Goal: Information Seeking & Learning: Learn about a topic

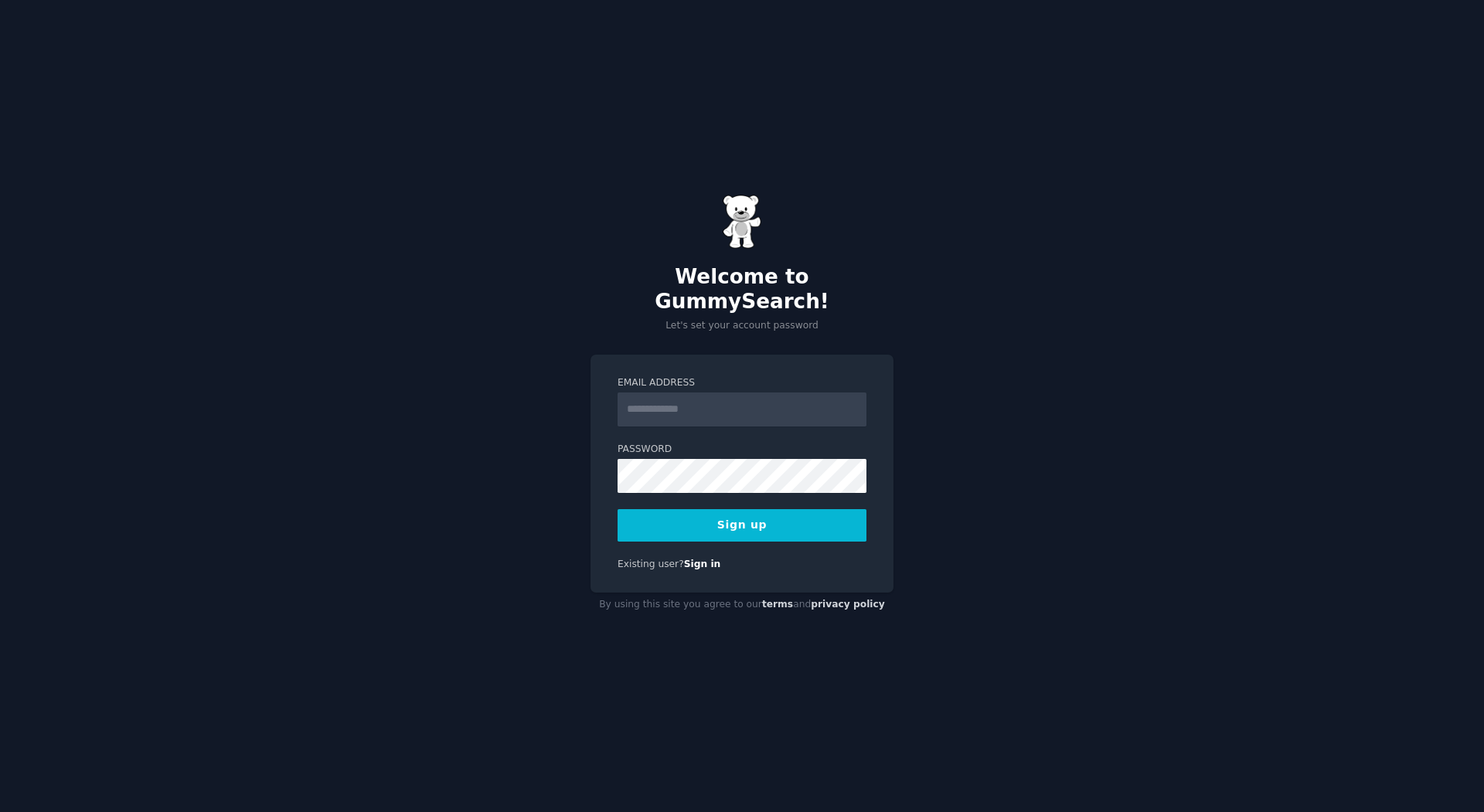
click at [670, 393] on input "Email Address" at bounding box center [742, 409] width 249 height 34
type input "**********"
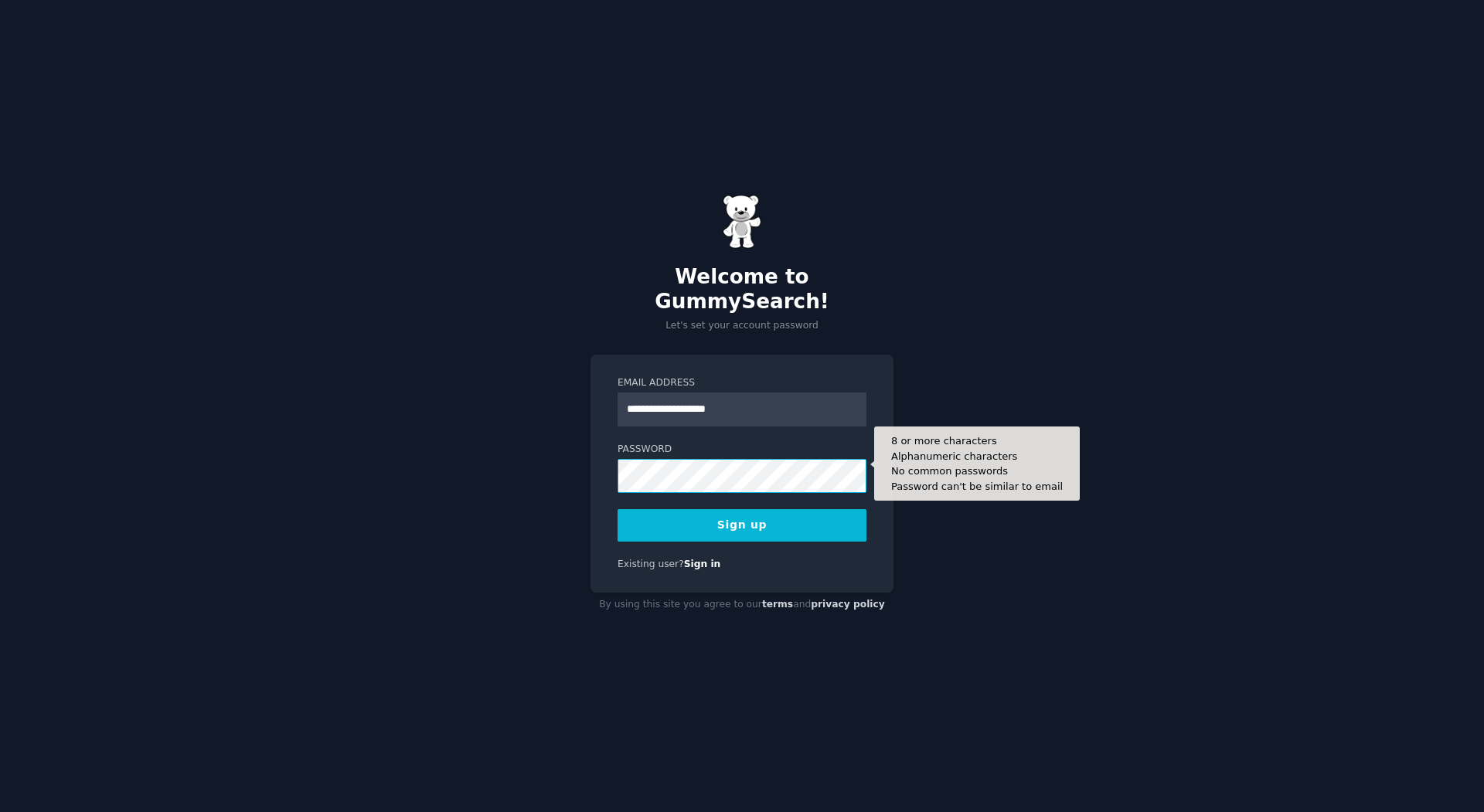
click at [575, 462] on div "**********" at bounding box center [742, 406] width 1484 height 812
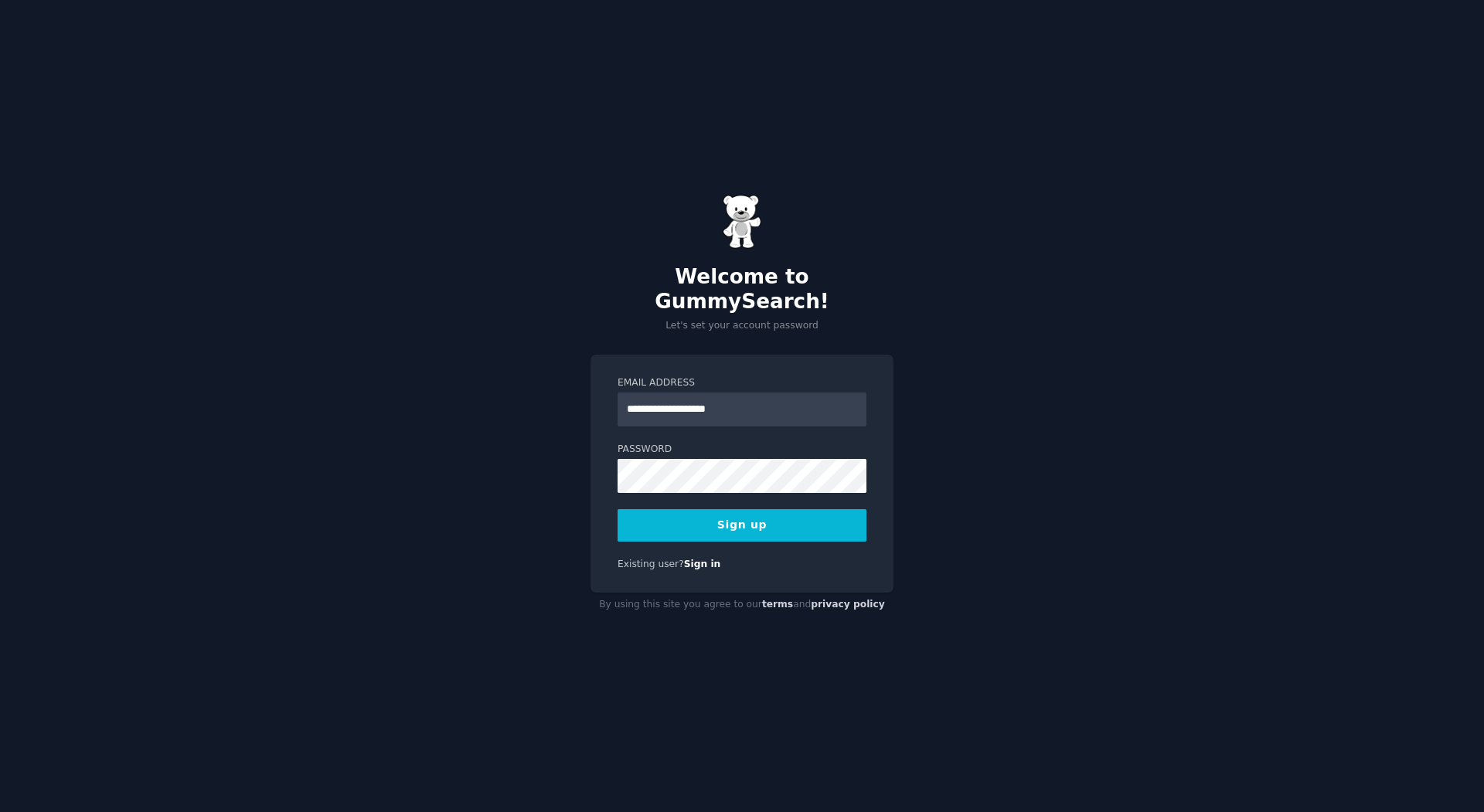
click at [692, 511] on button "Sign up" at bounding box center [742, 525] width 249 height 33
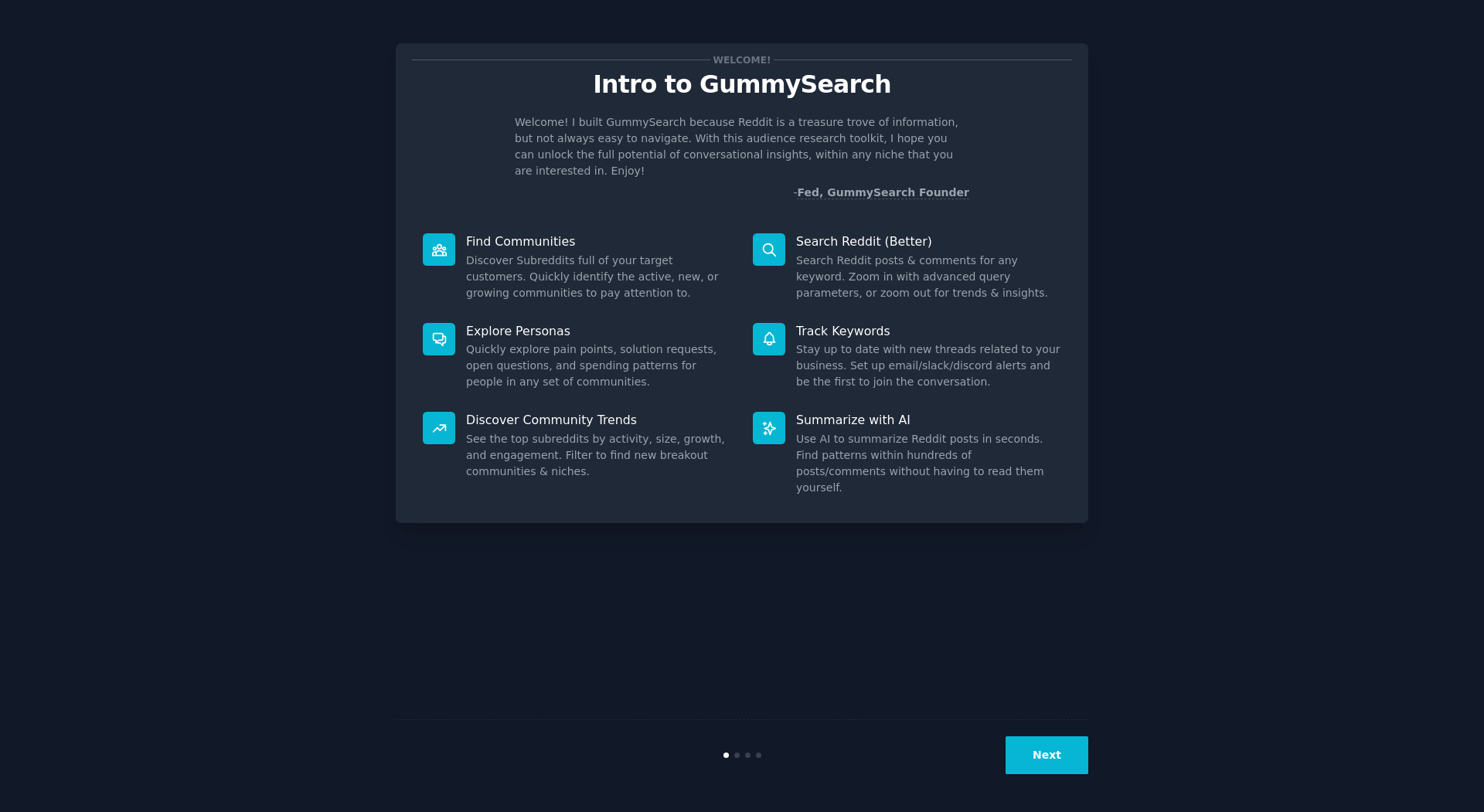
click at [1043, 768] on button "Next" at bounding box center [1047, 754] width 83 height 38
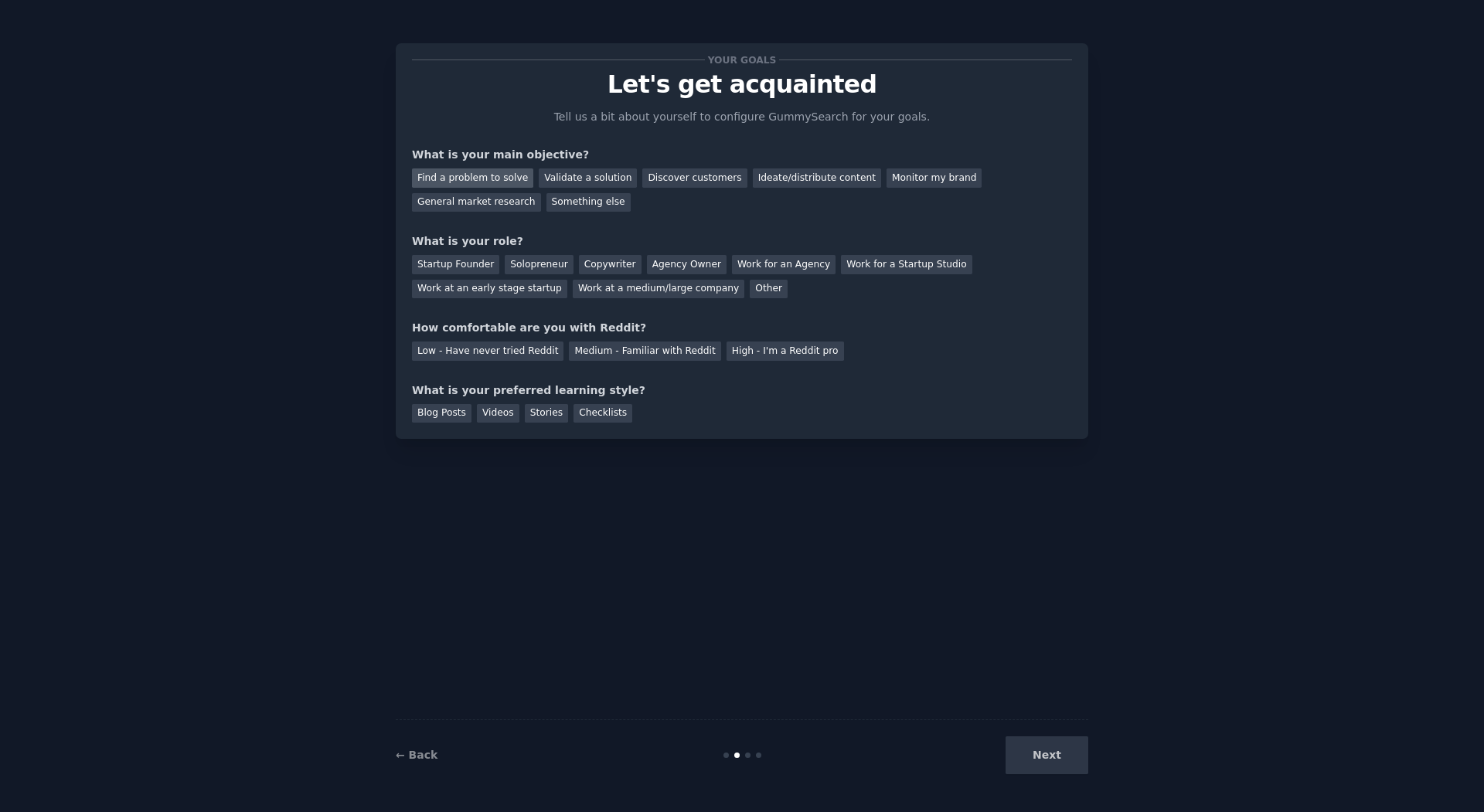
click at [480, 178] on div "Find a problem to solve" at bounding box center [472, 178] width 121 height 19
click at [501, 204] on div "General market research" at bounding box center [476, 203] width 129 height 19
click at [501, 181] on div "Find a problem to solve" at bounding box center [472, 178] width 121 height 19
click at [532, 258] on div "Solopreneur" at bounding box center [539, 264] width 68 height 19
click at [674, 354] on div "Medium - Familiar with Reddit" at bounding box center [645, 351] width 152 height 19
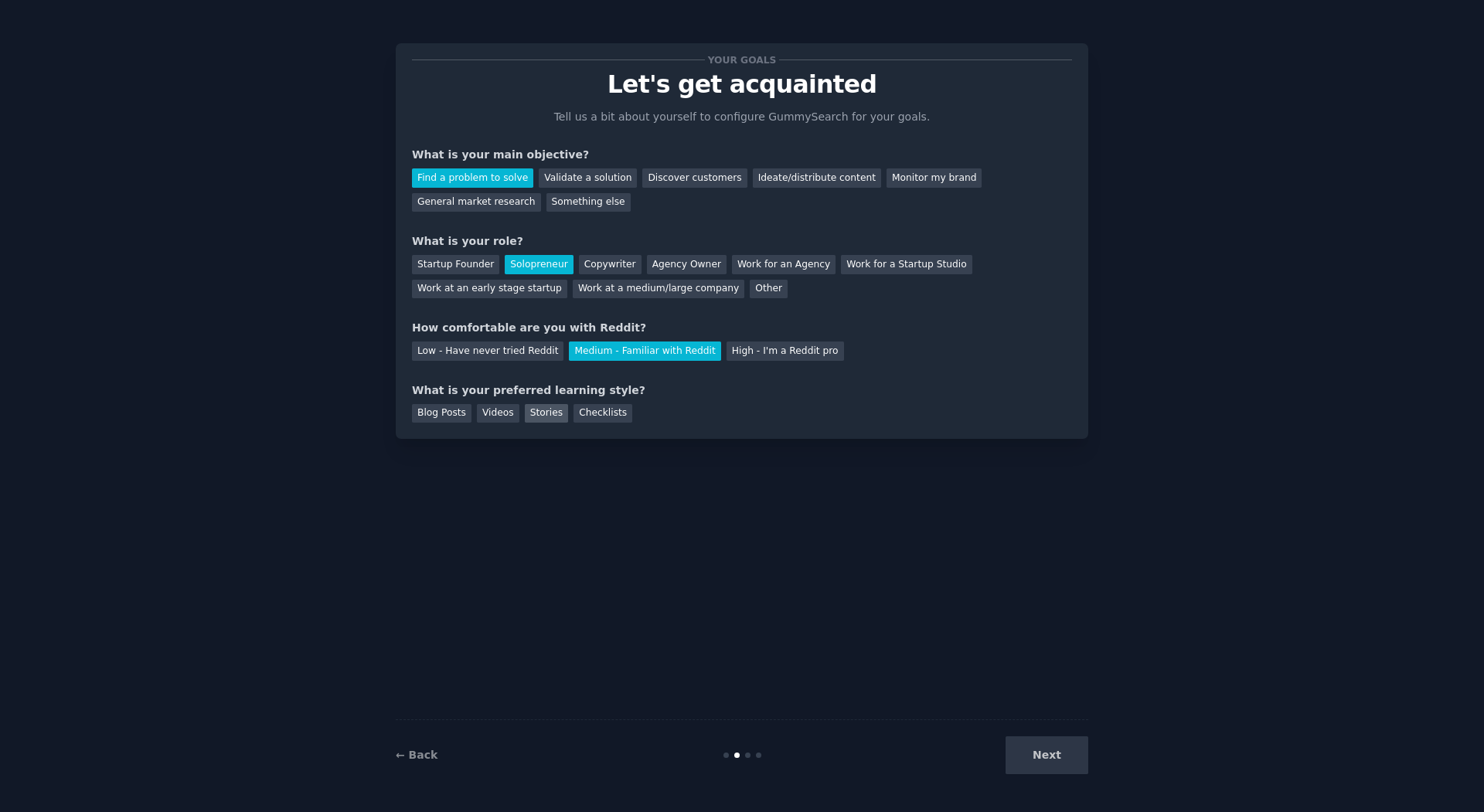
click at [546, 414] on div "Stories" at bounding box center [546, 414] width 43 height 19
click at [1050, 754] on button "Next" at bounding box center [1047, 754] width 83 height 38
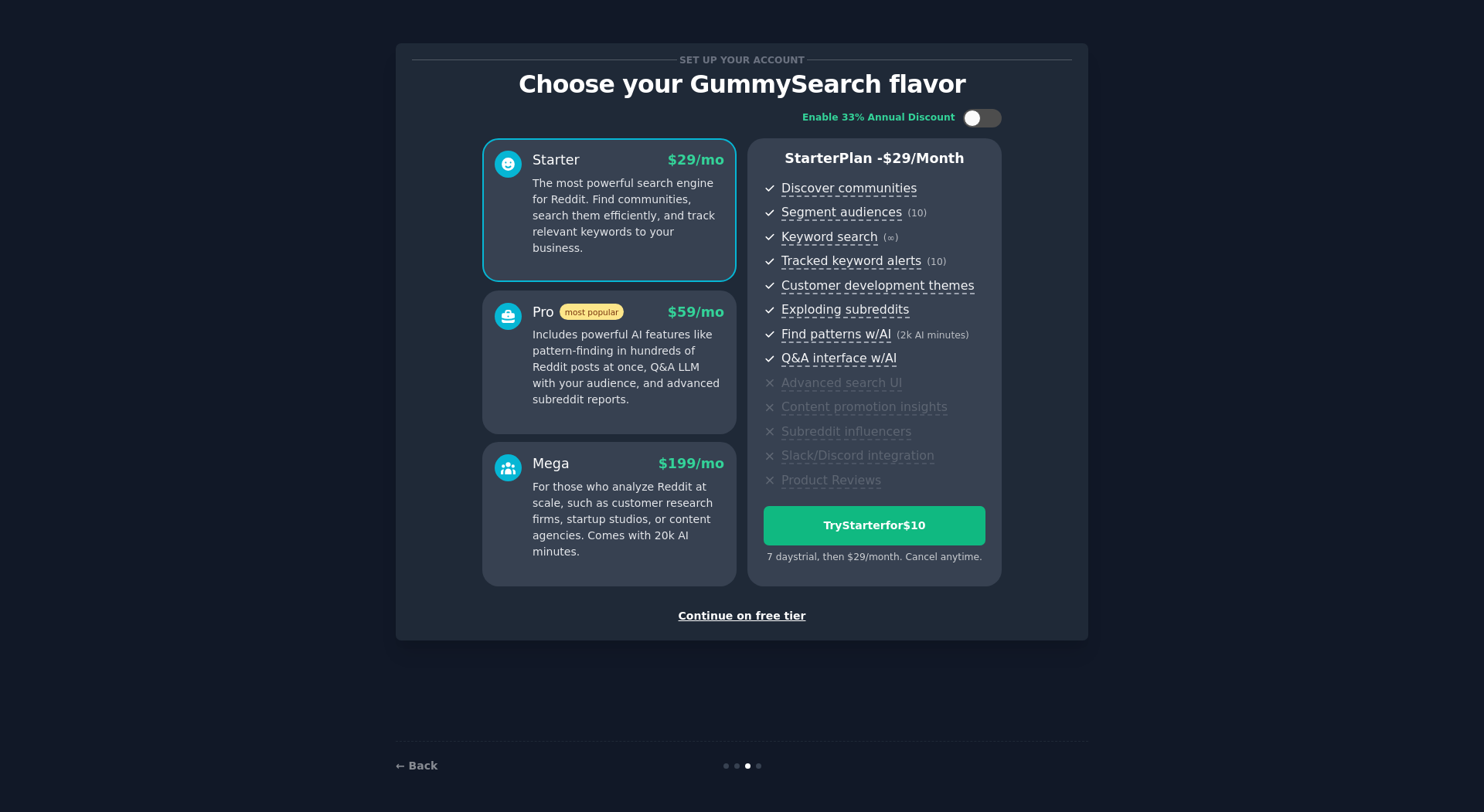
click at [747, 617] on div "Continue on free tier" at bounding box center [742, 615] width 660 height 16
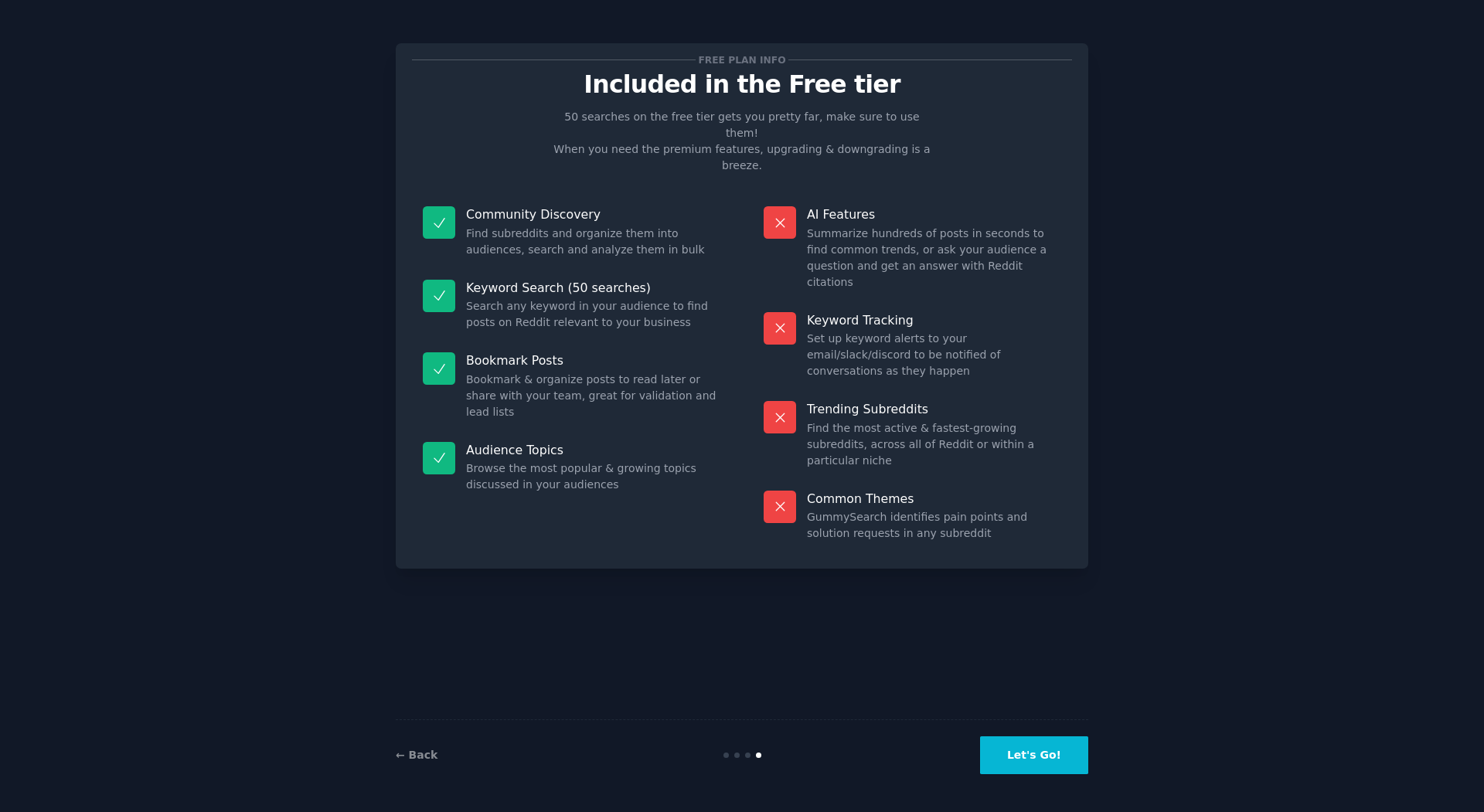
click at [1024, 756] on button "Let's Go!" at bounding box center [1034, 754] width 108 height 38
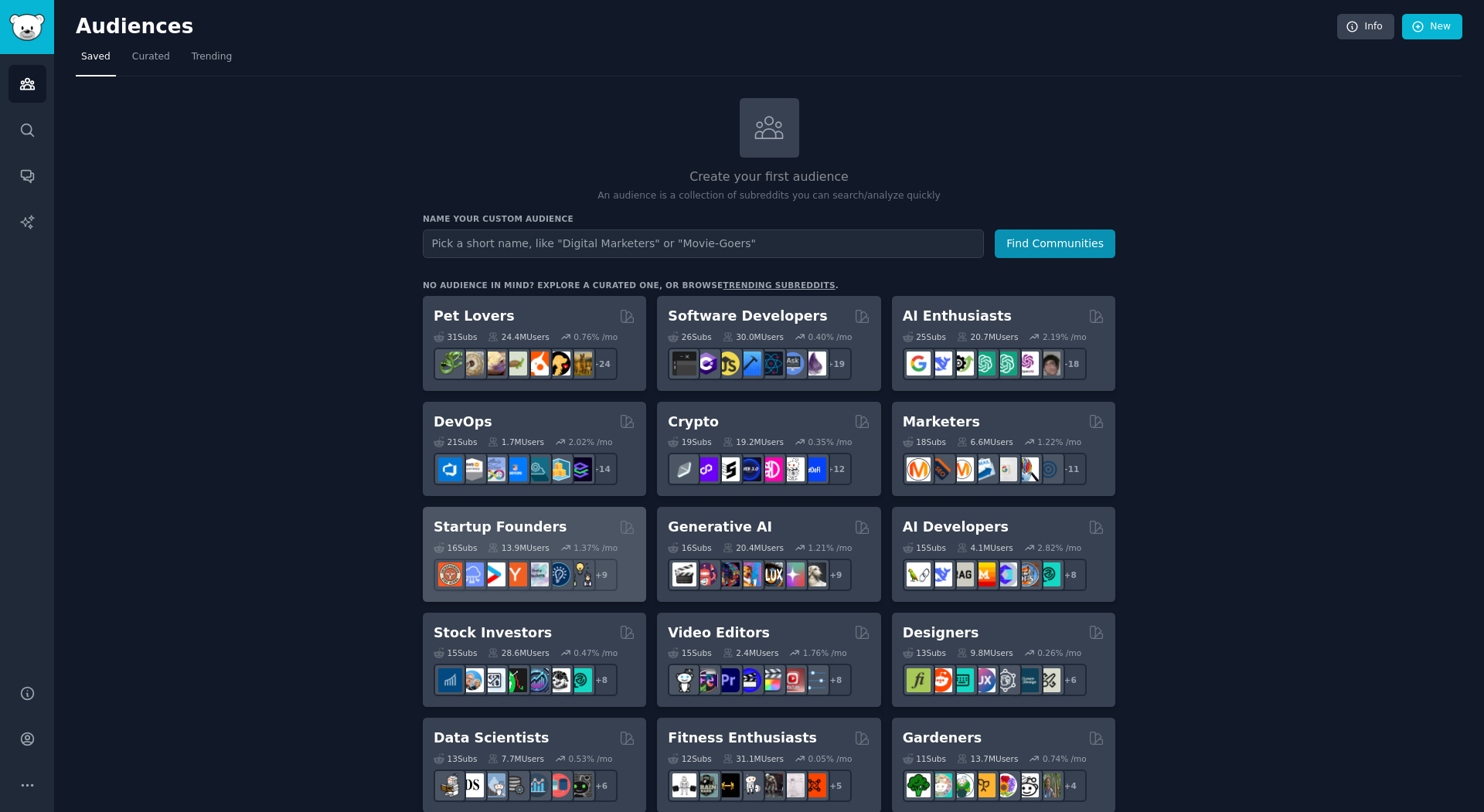
click at [520, 530] on h2 "Startup Founders" at bounding box center [500, 527] width 133 height 19
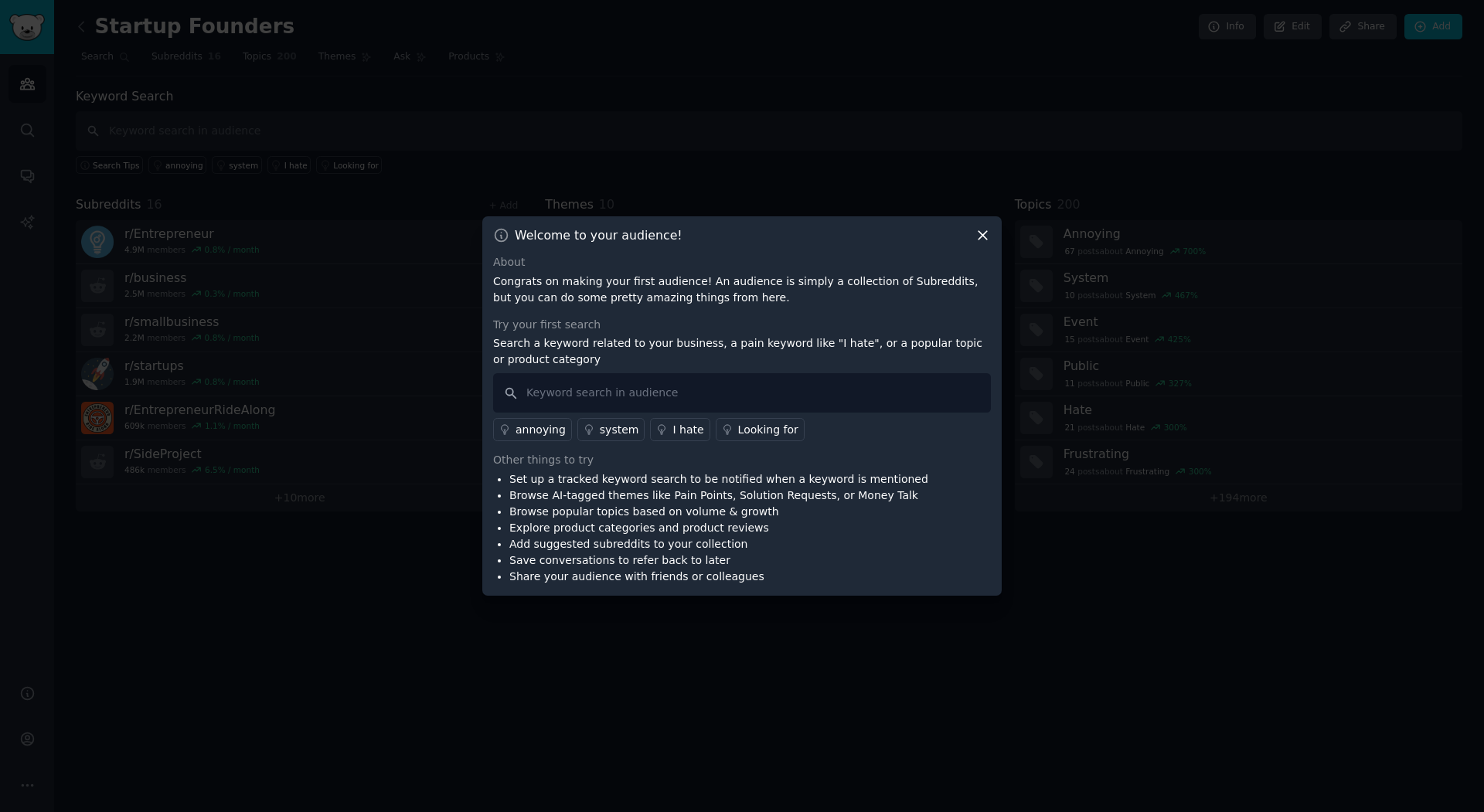
click at [983, 241] on icon at bounding box center [982, 234] width 16 height 16
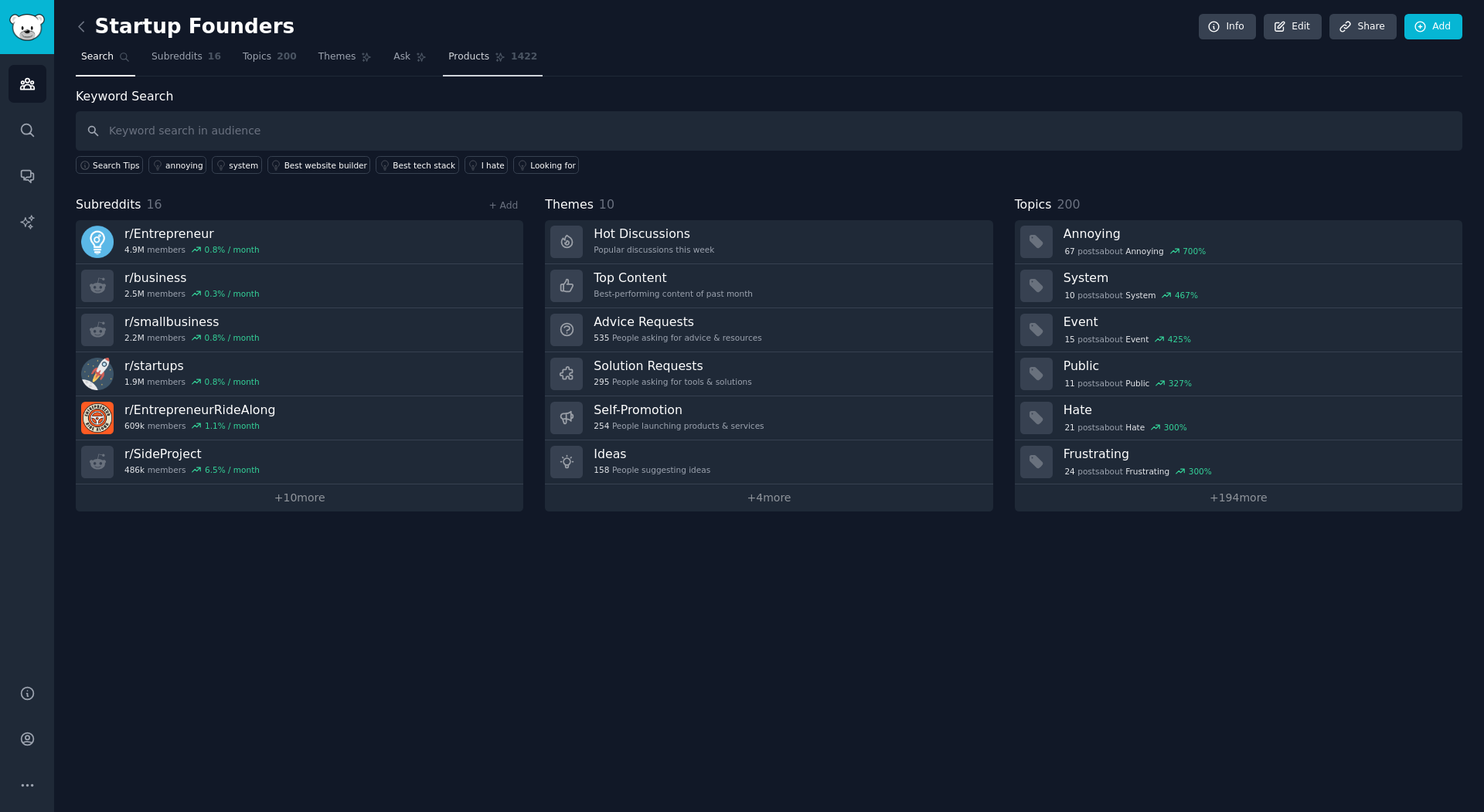
click at [474, 58] on span "Products" at bounding box center [468, 57] width 41 height 14
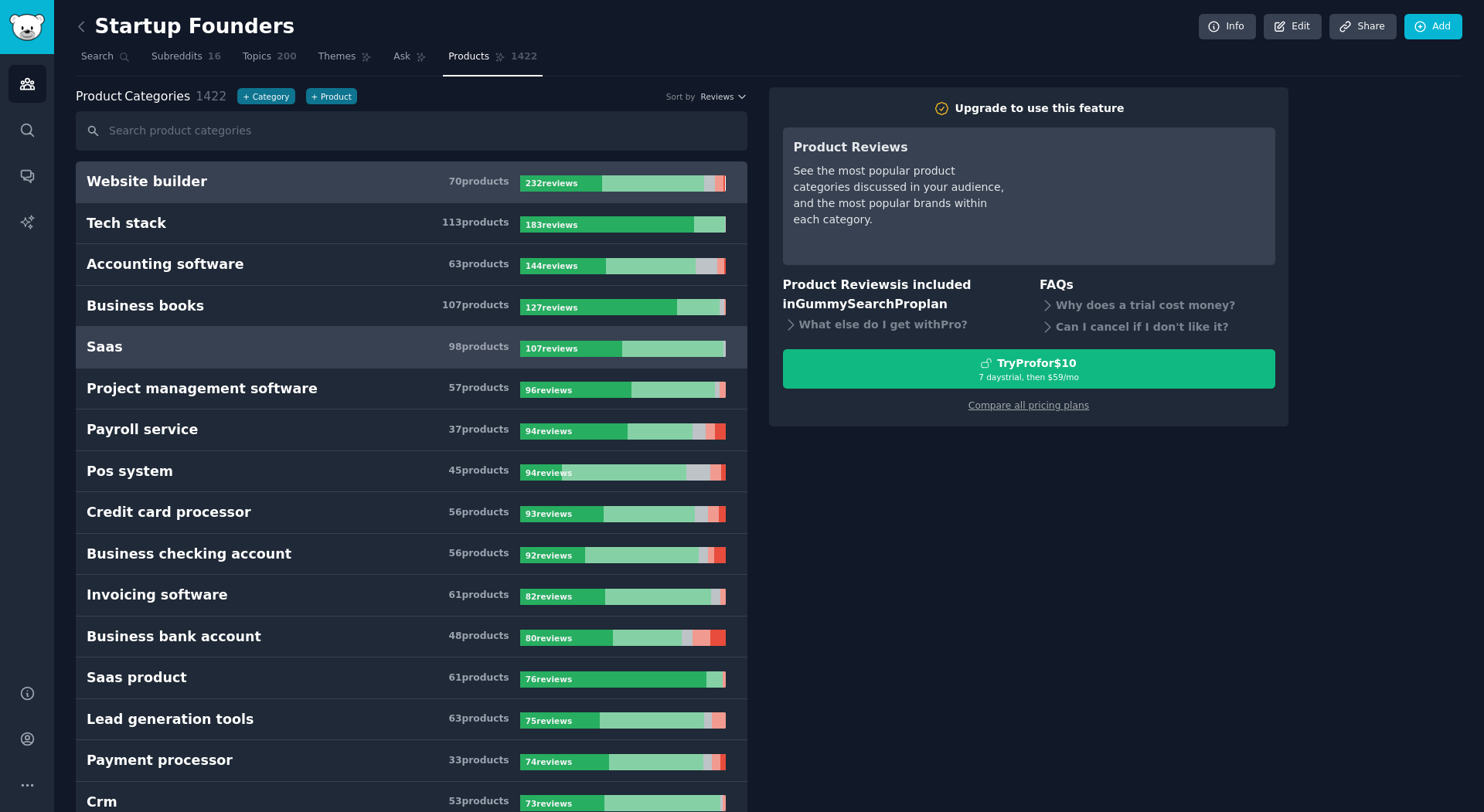
click at [370, 347] on h3 "Saas 98 product s" at bounding box center [304, 347] width 434 height 19
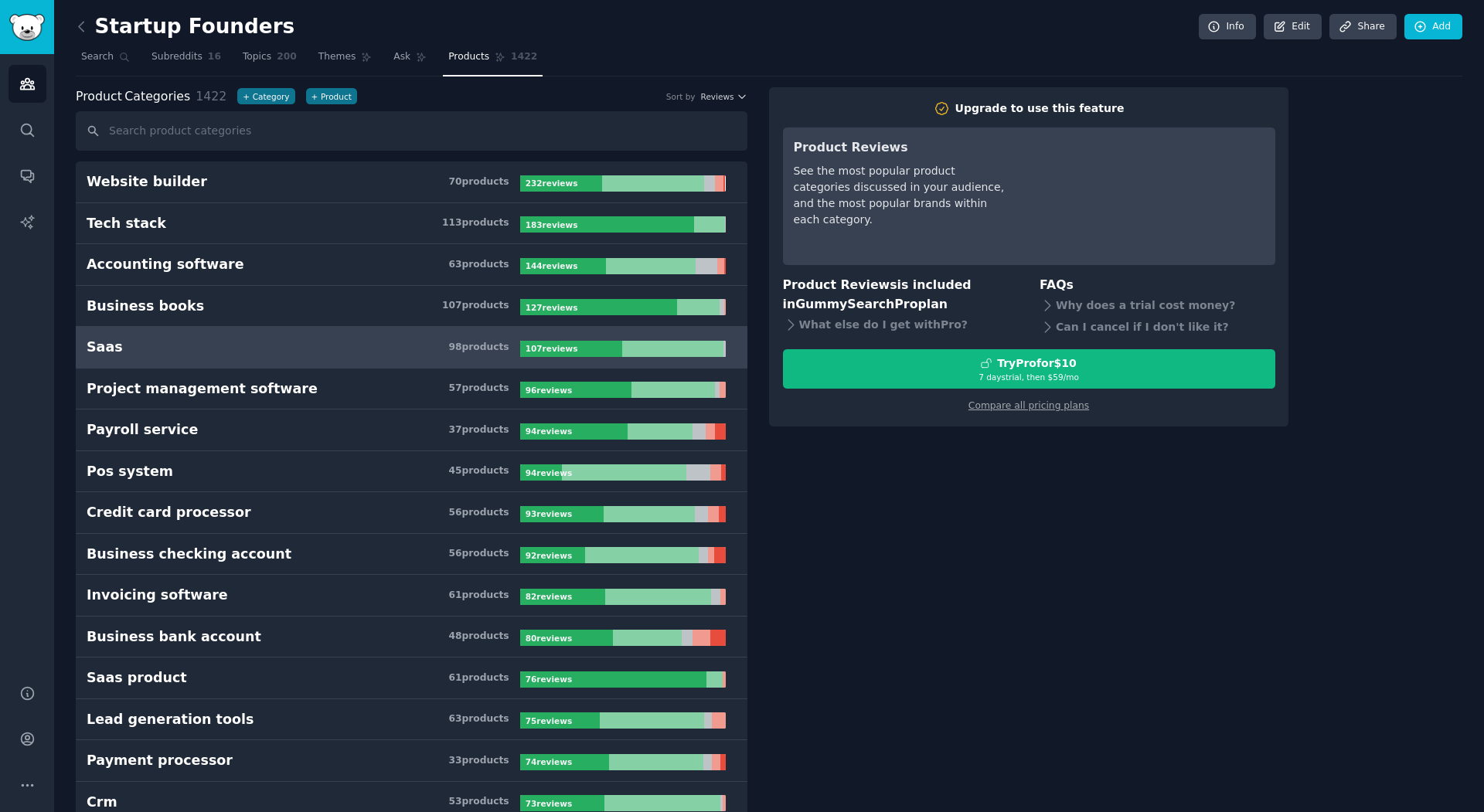
click at [534, 347] on b "107 review s" at bounding box center [551, 348] width 53 height 9
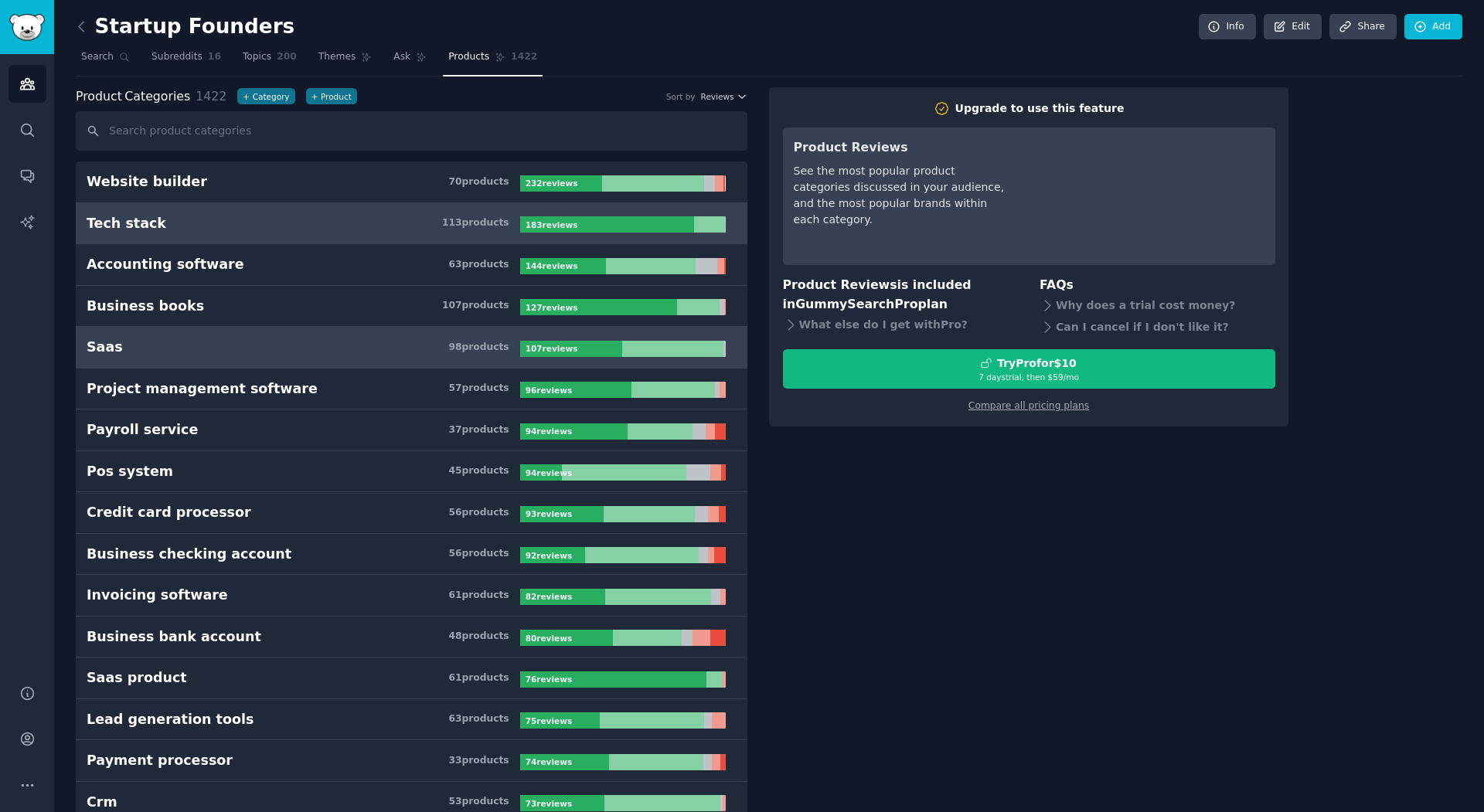
click at [529, 237] on link "Tech stack 113 product s 183 review s" at bounding box center [411, 224] width 672 height 42
click at [481, 363] on link "Saas 98 product s 107 review s" at bounding box center [411, 348] width 672 height 42
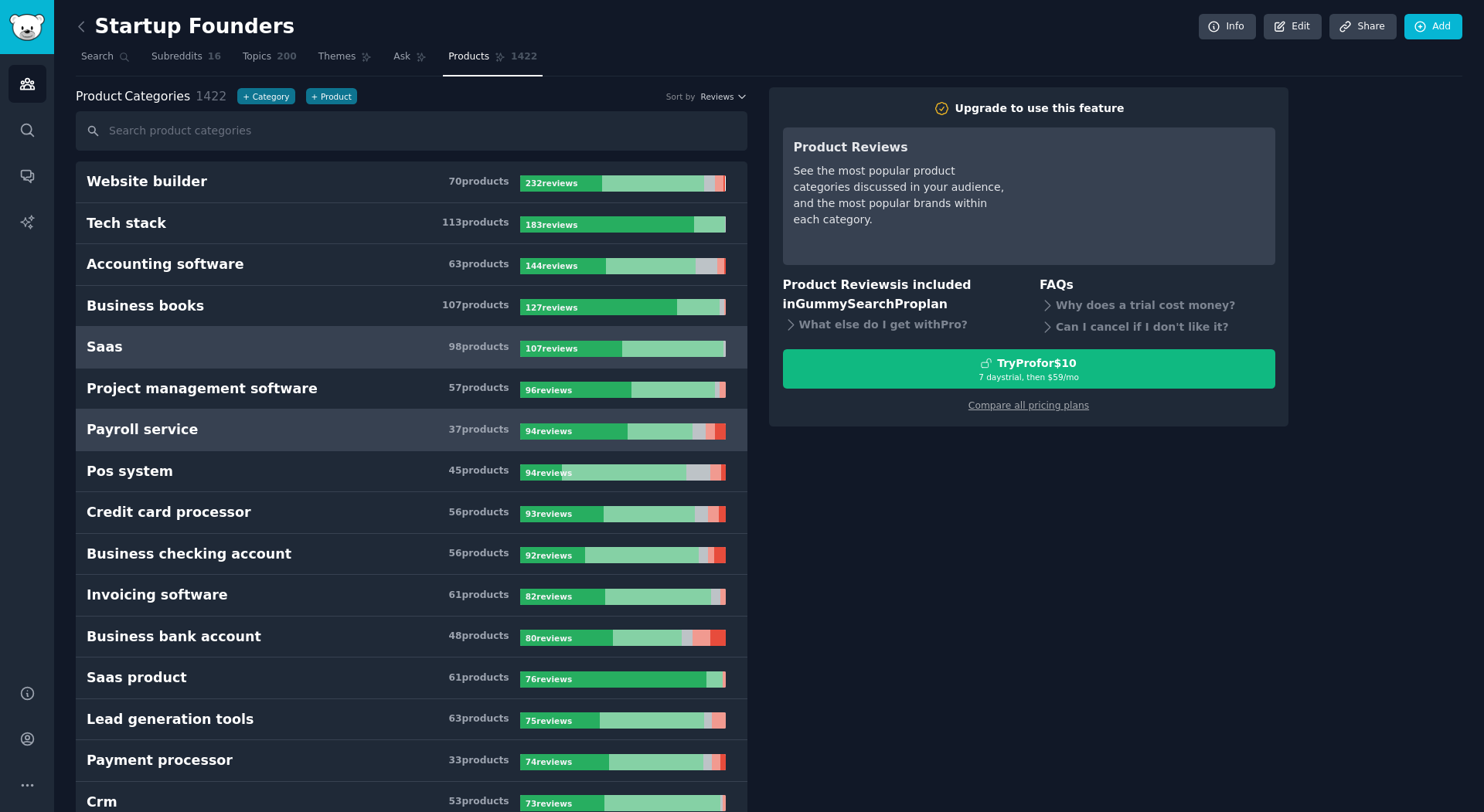
click at [447, 436] on h3 "Payroll service 37 product s" at bounding box center [304, 429] width 434 height 19
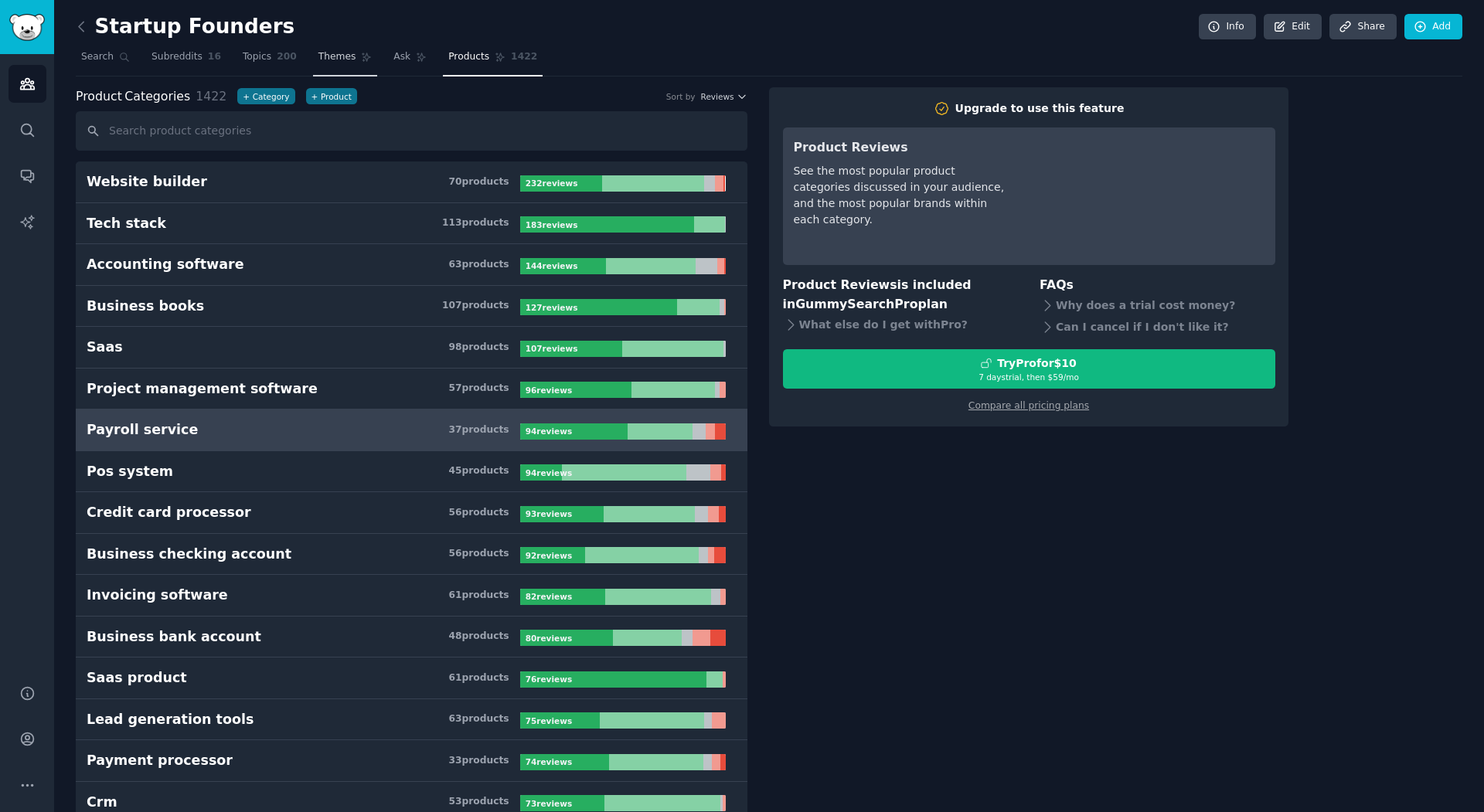
click at [335, 53] on span "Themes" at bounding box center [337, 57] width 38 height 14
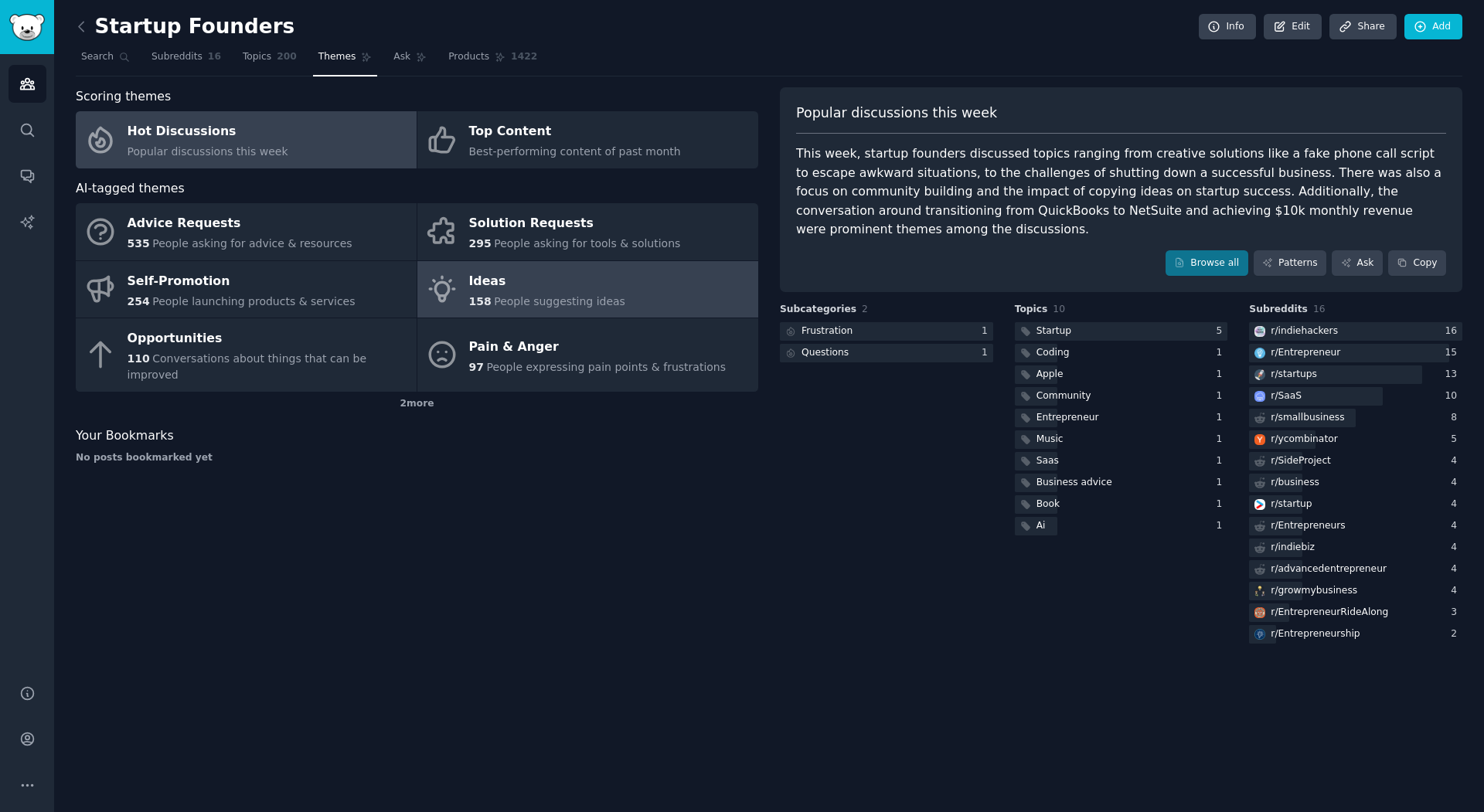
click at [537, 297] on span "People suggesting ideas" at bounding box center [560, 301] width 132 height 13
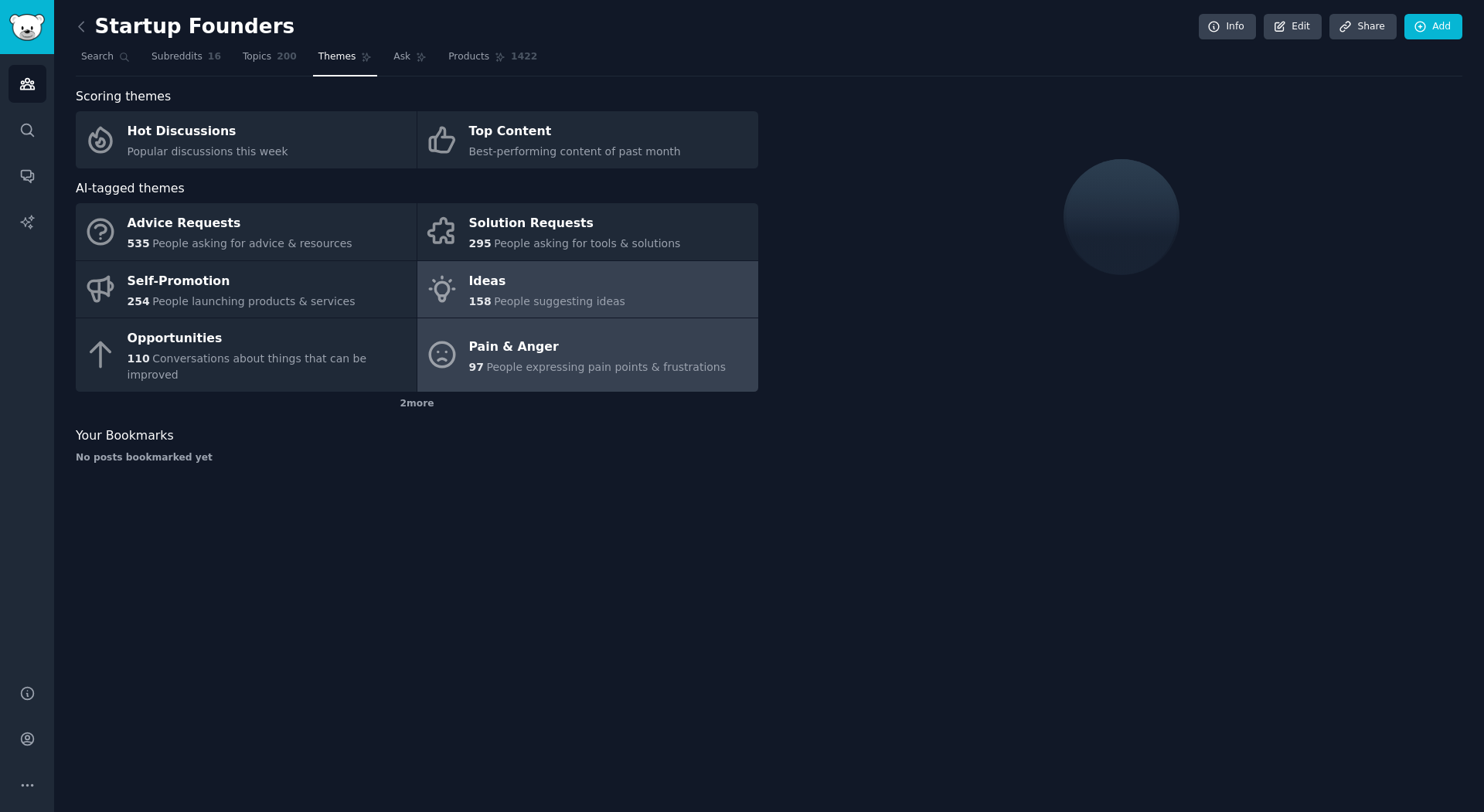
click at [594, 361] on span "People expressing pain points & frustrations" at bounding box center [606, 367] width 239 height 13
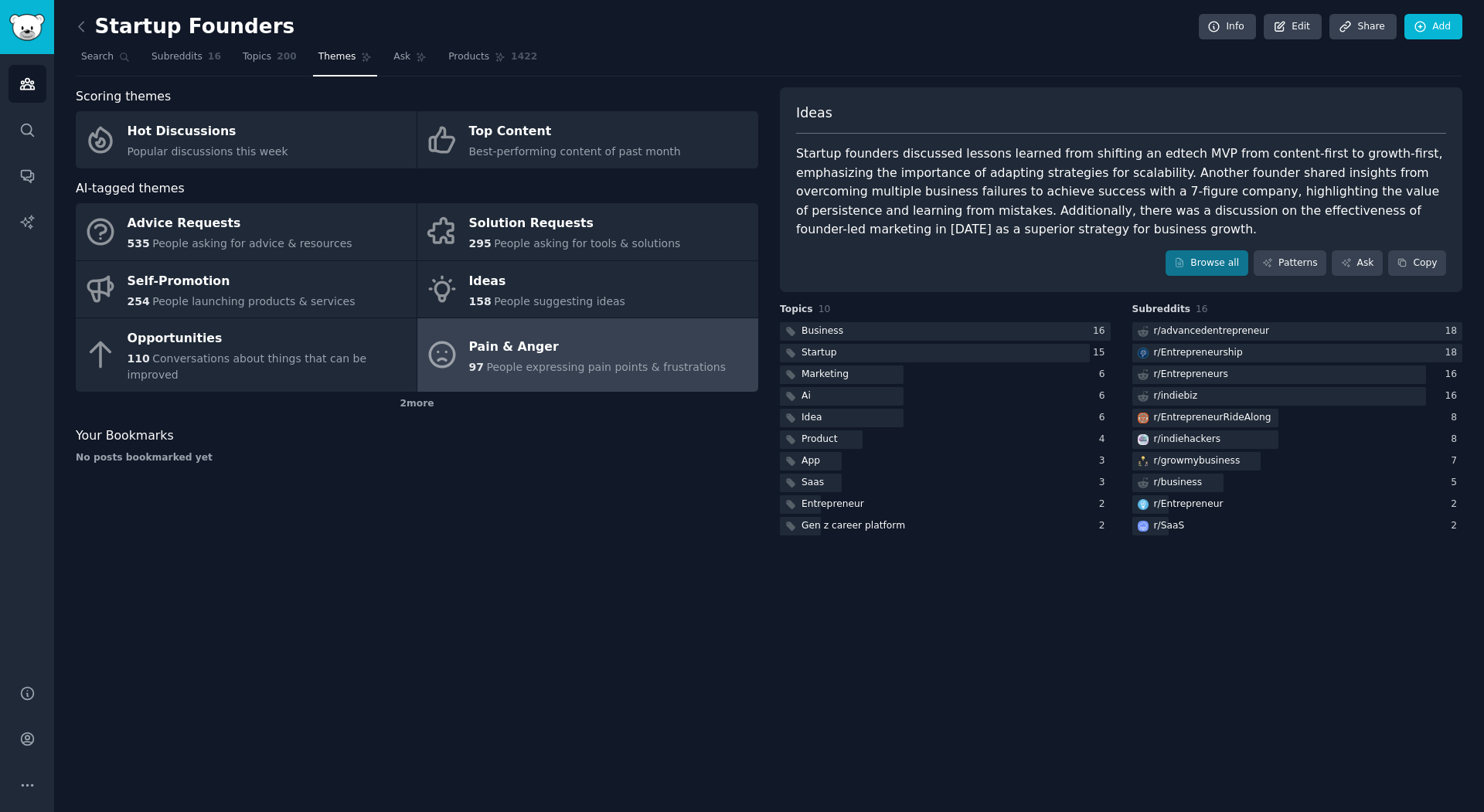
click at [594, 361] on span "People expressing pain points & frustrations" at bounding box center [606, 367] width 239 height 13
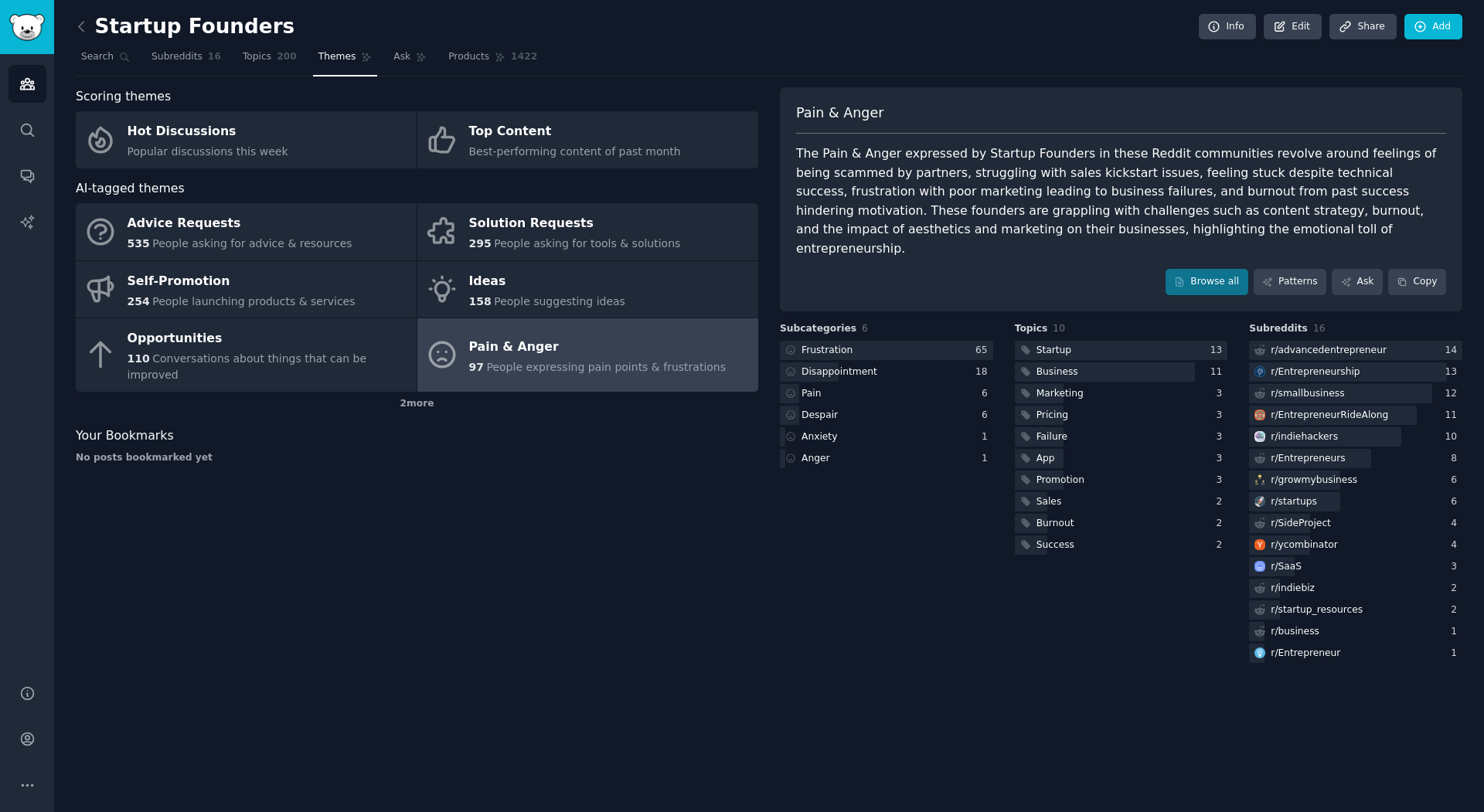
click at [633, 350] on div "Pain & Anger" at bounding box center [597, 347] width 258 height 25
click at [887, 341] on div at bounding box center [887, 350] width 214 height 19
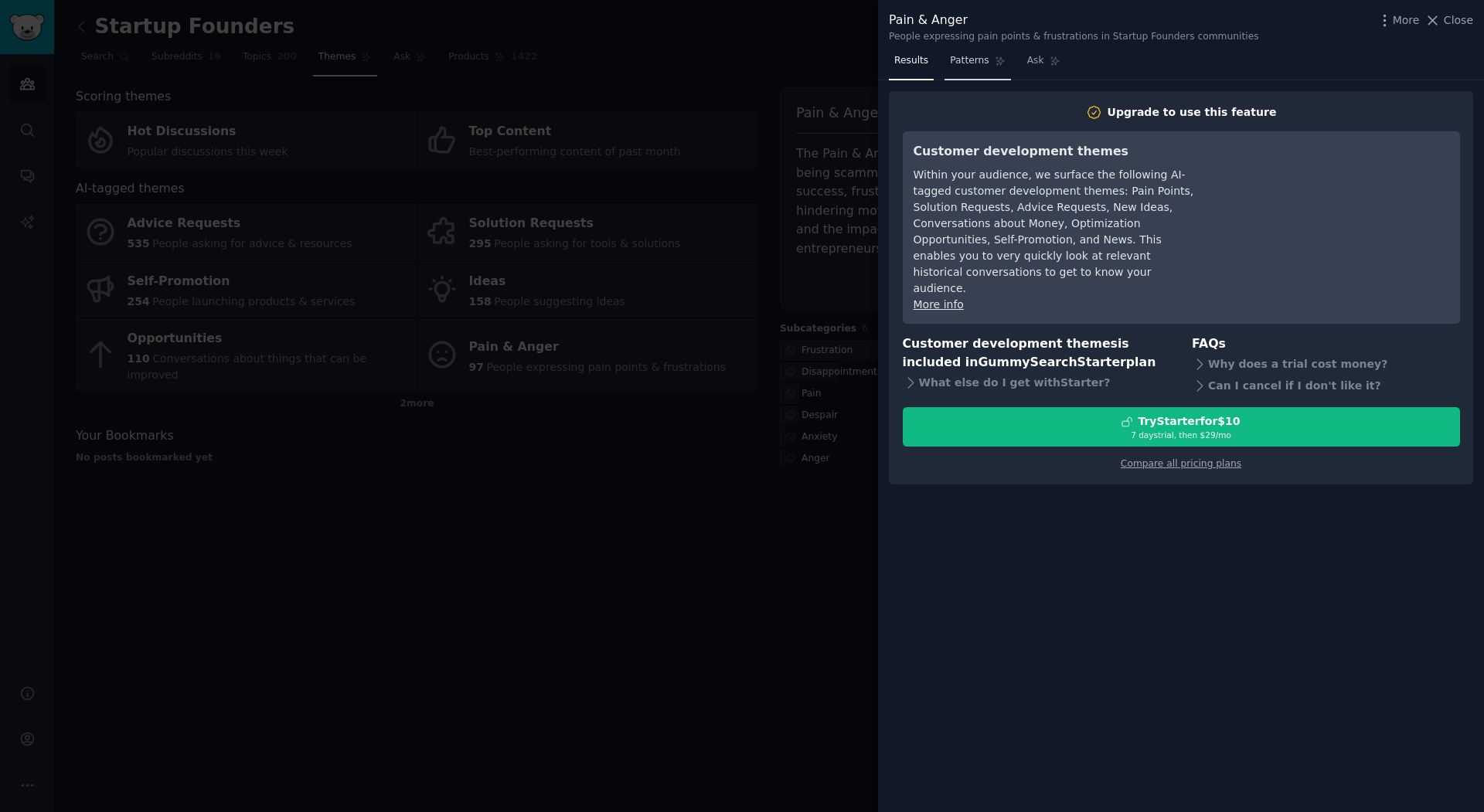
click at [964, 58] on span "Patterns" at bounding box center [969, 61] width 38 height 14
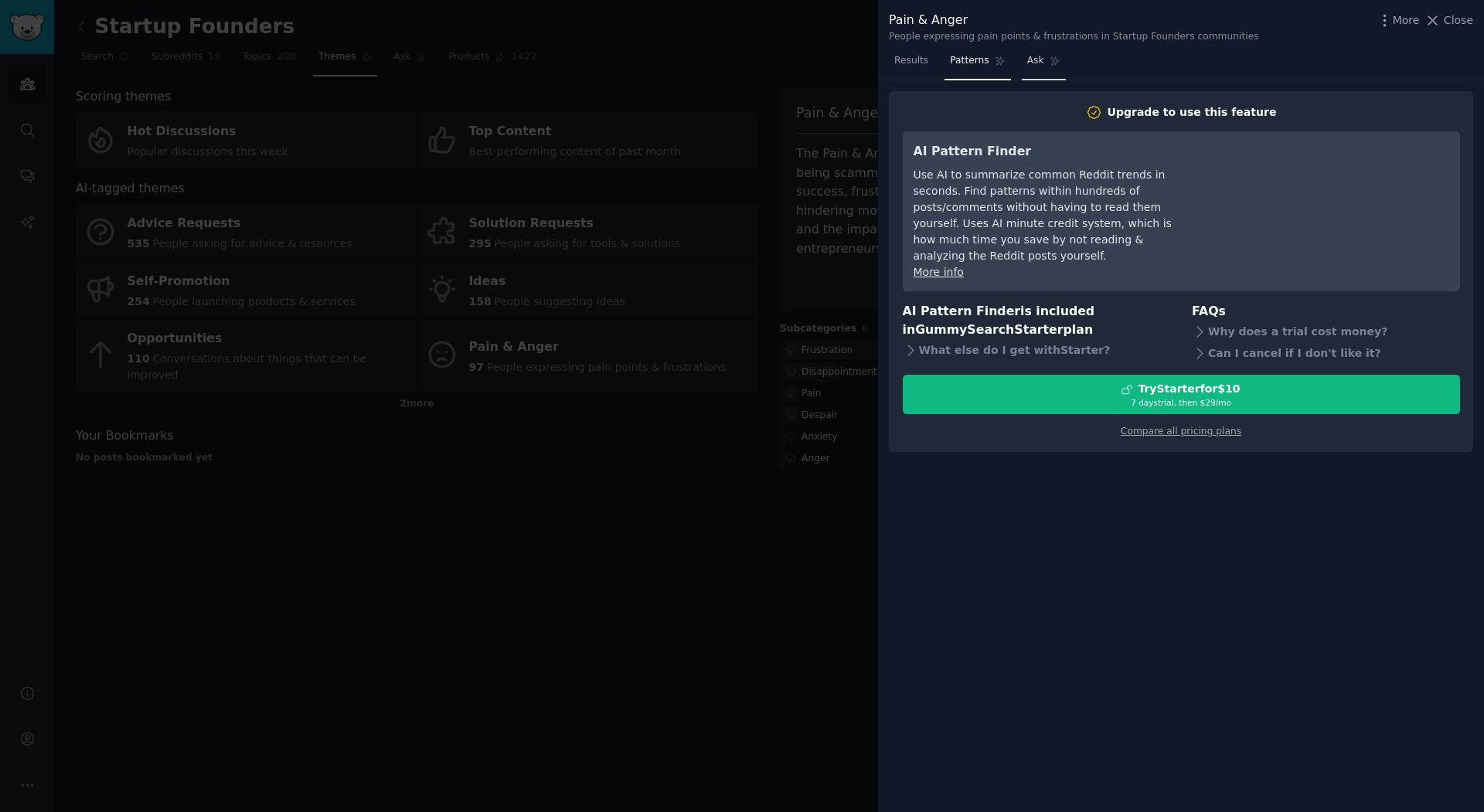
click at [1037, 50] on link "Ask" at bounding box center [1044, 64] width 44 height 32
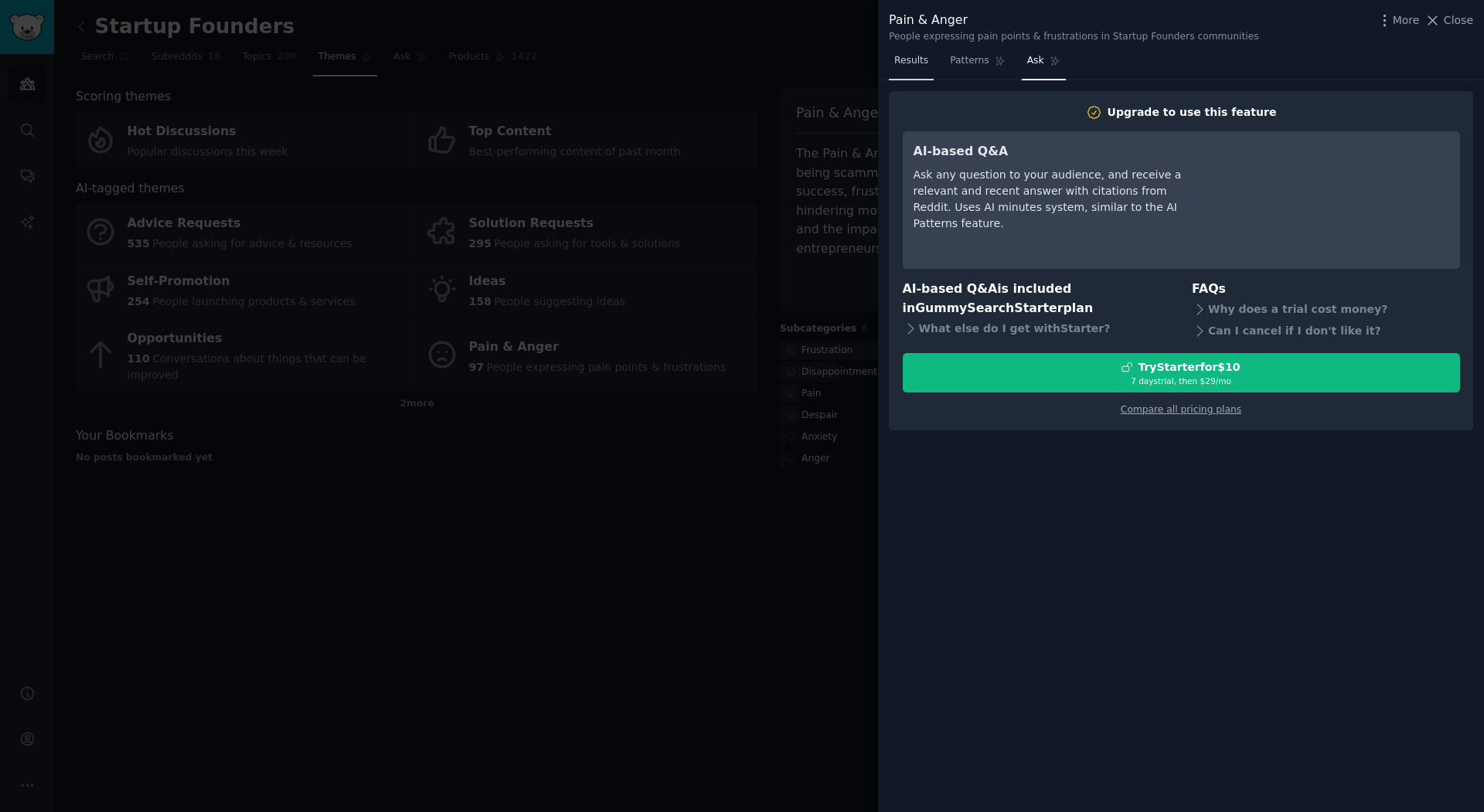
click at [919, 55] on span "Results" at bounding box center [911, 61] width 34 height 14
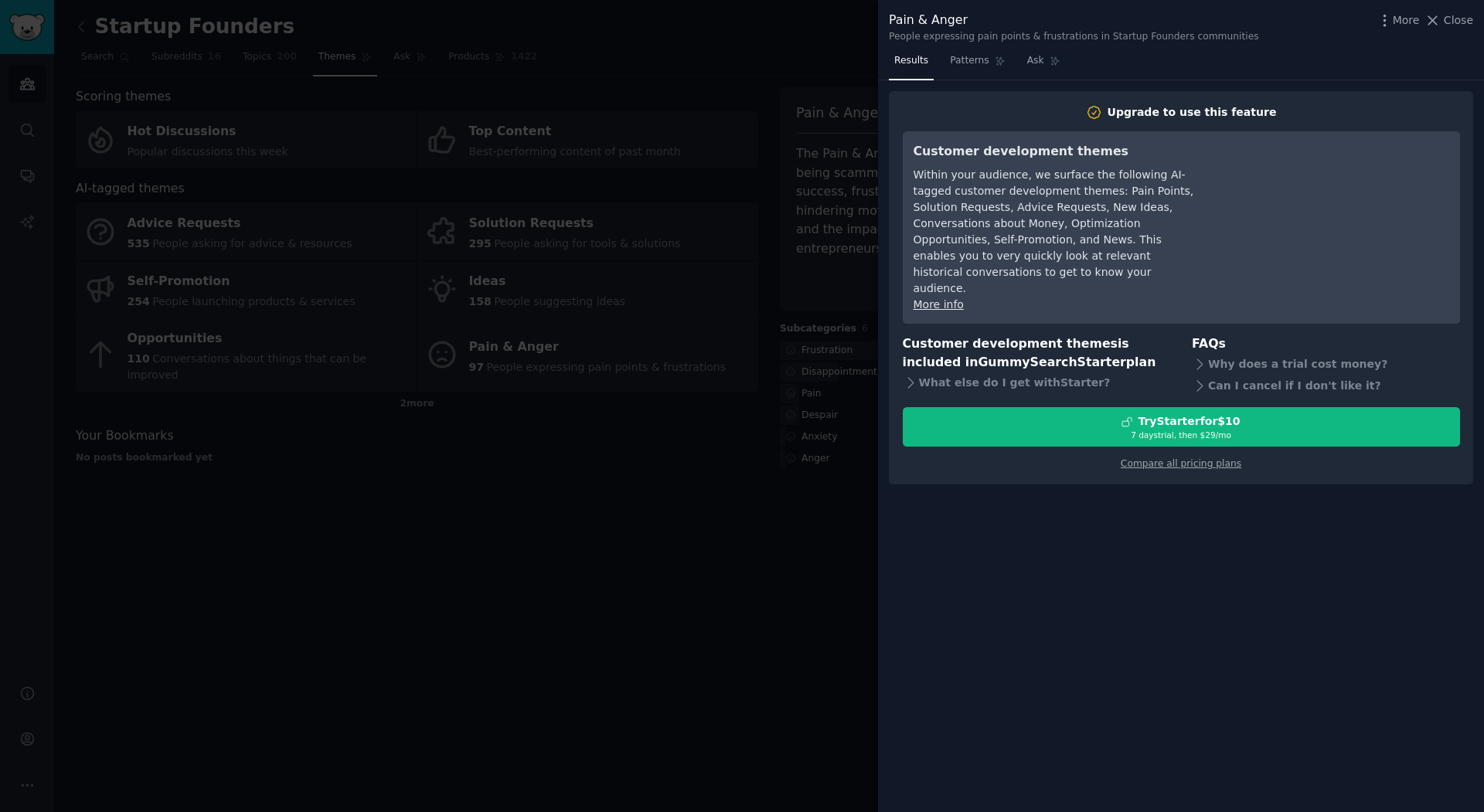
click at [130, 139] on div at bounding box center [742, 406] width 1484 height 812
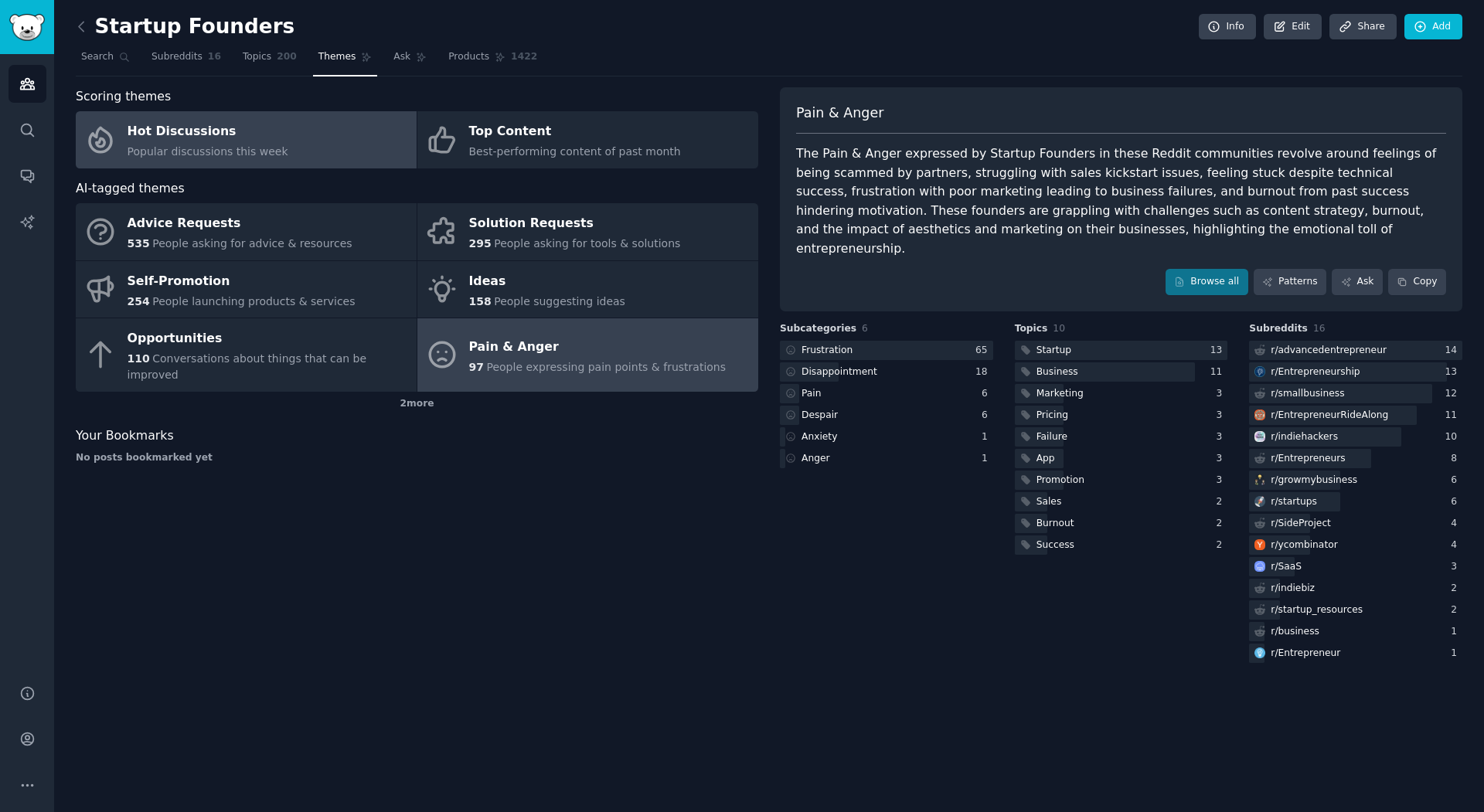
click at [189, 129] on div "Hot Discussions" at bounding box center [208, 133] width 161 height 25
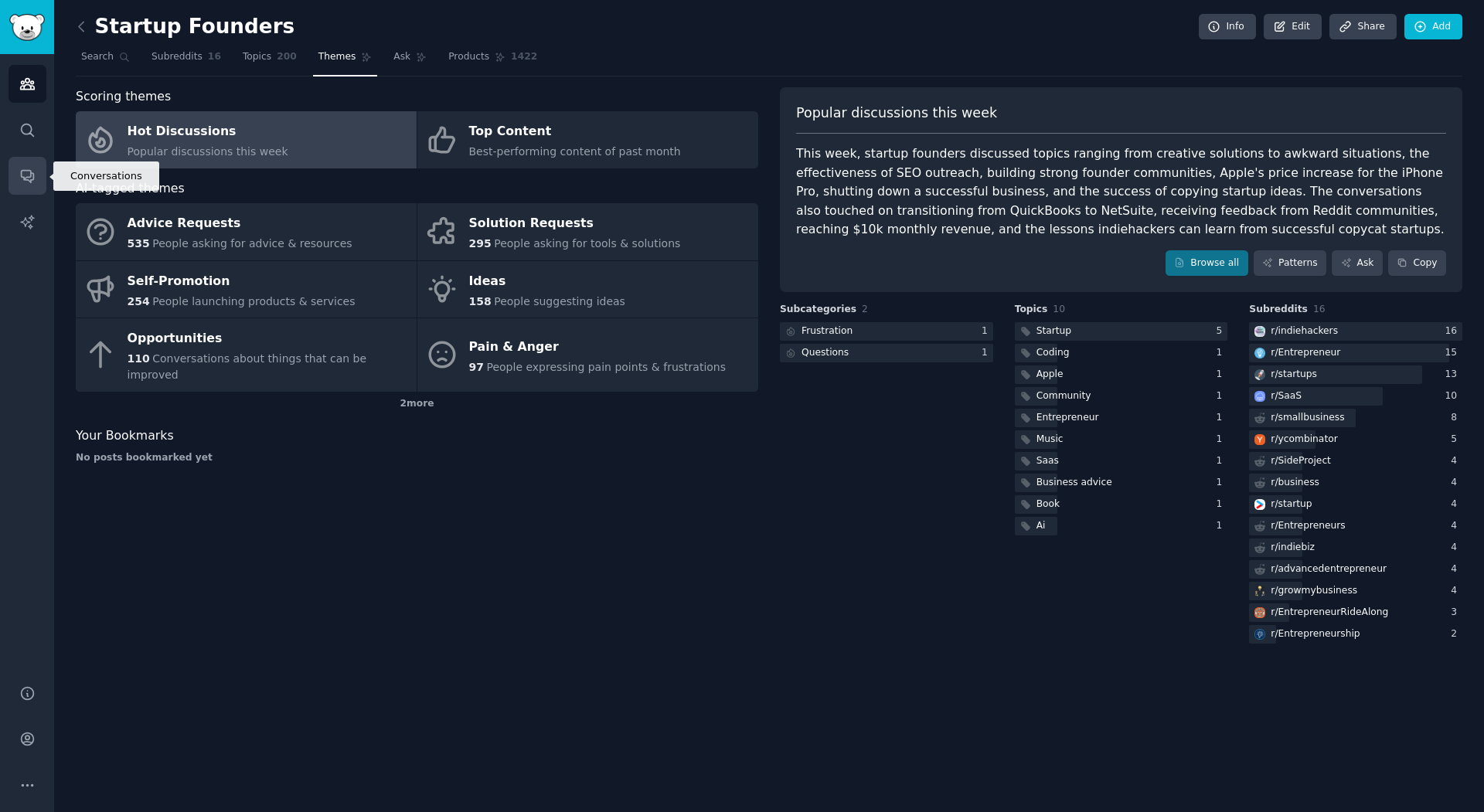
click at [33, 167] on link "Conversations" at bounding box center [27, 175] width 38 height 38
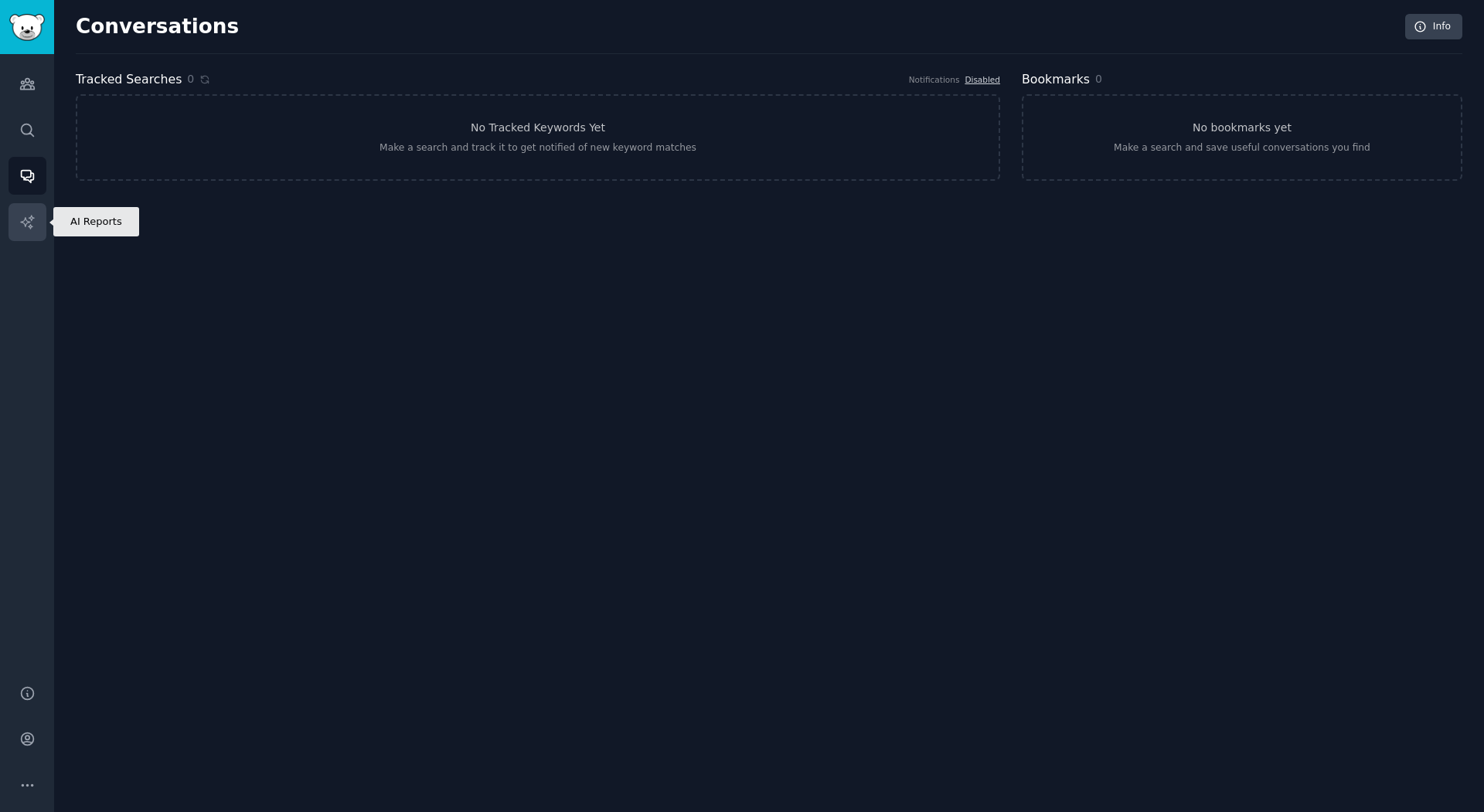
click at [28, 206] on link "AI Reports" at bounding box center [27, 222] width 38 height 38
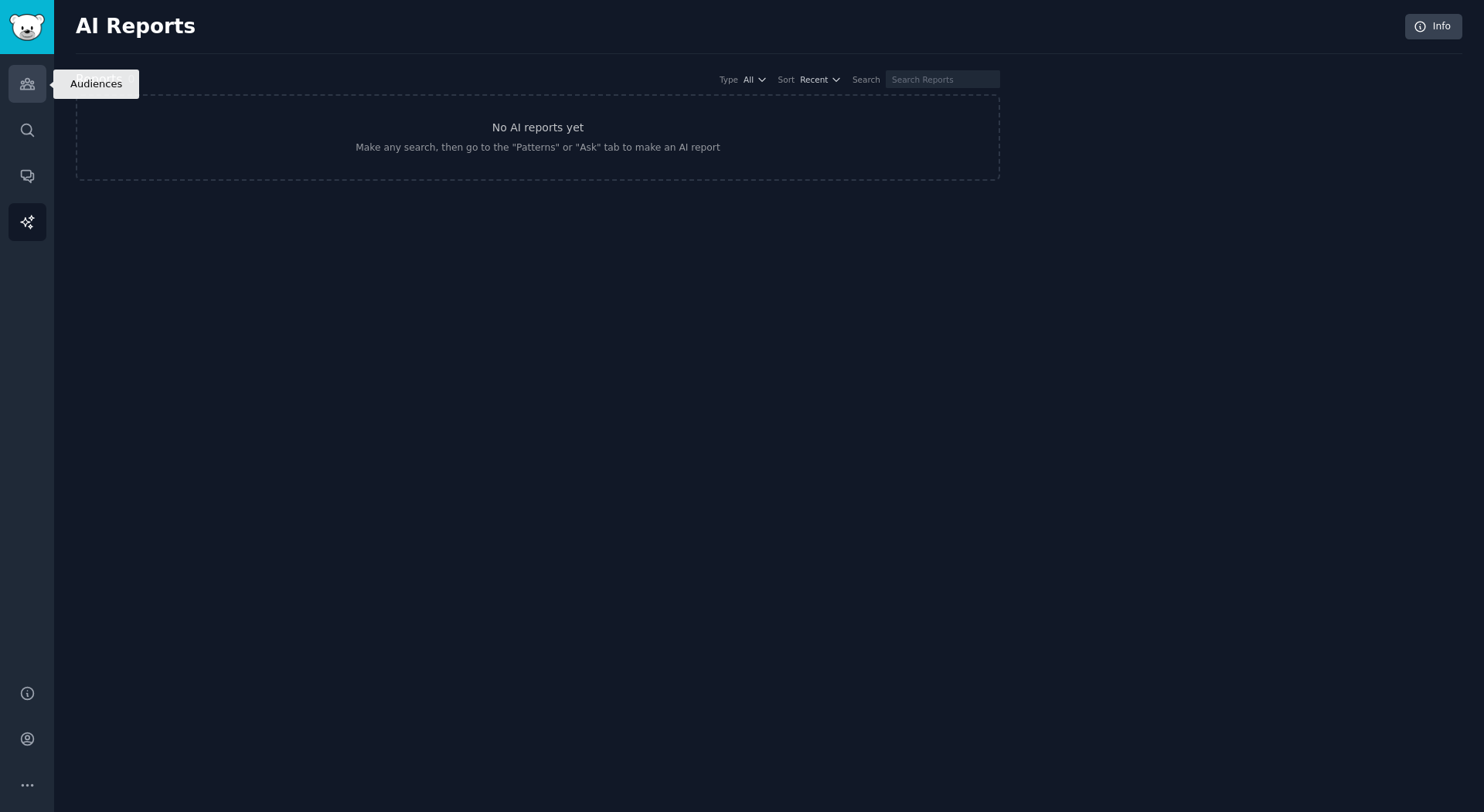
click at [29, 73] on link "Audiences" at bounding box center [27, 83] width 38 height 38
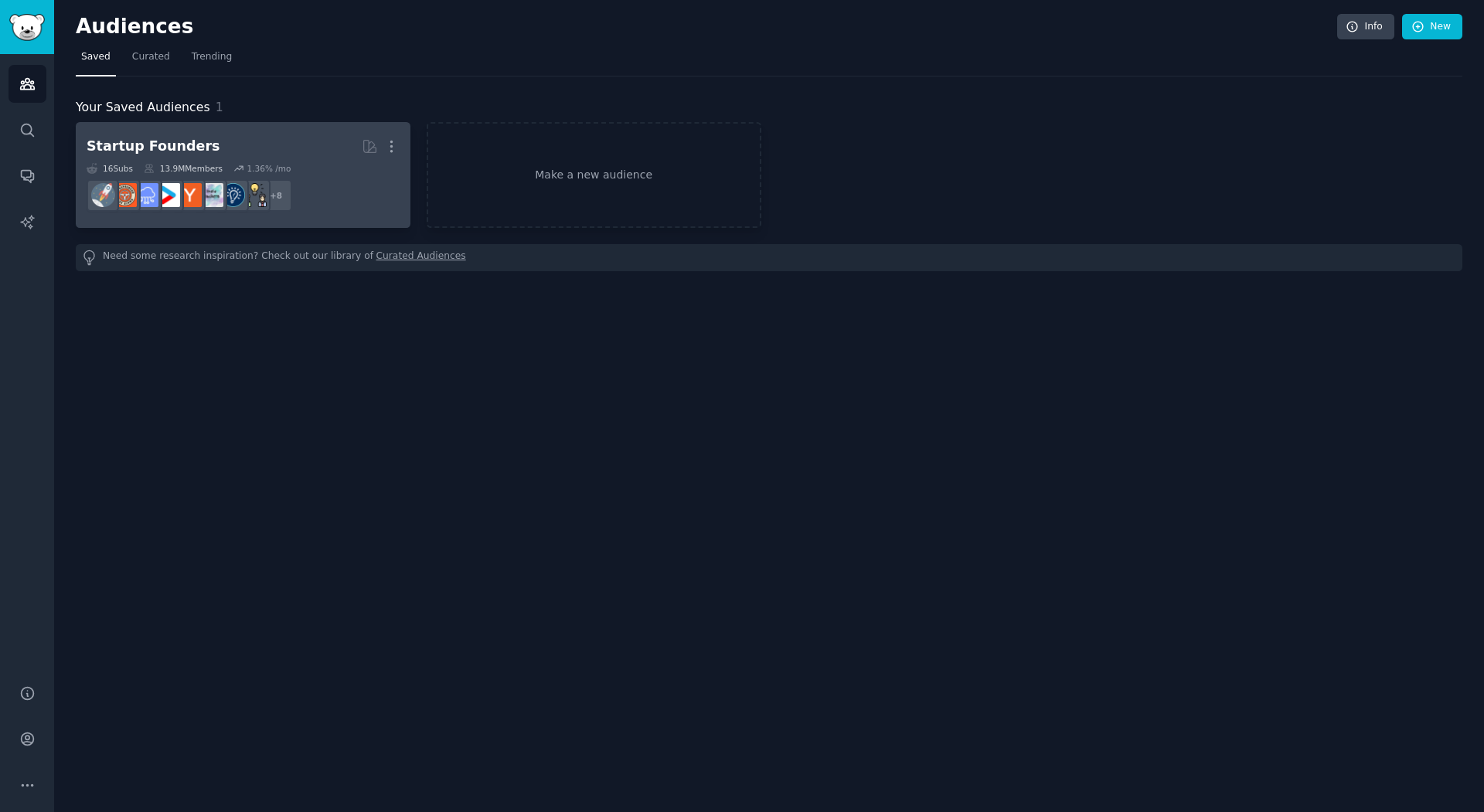
click at [169, 154] on div "Startup Founders" at bounding box center [153, 146] width 133 height 19
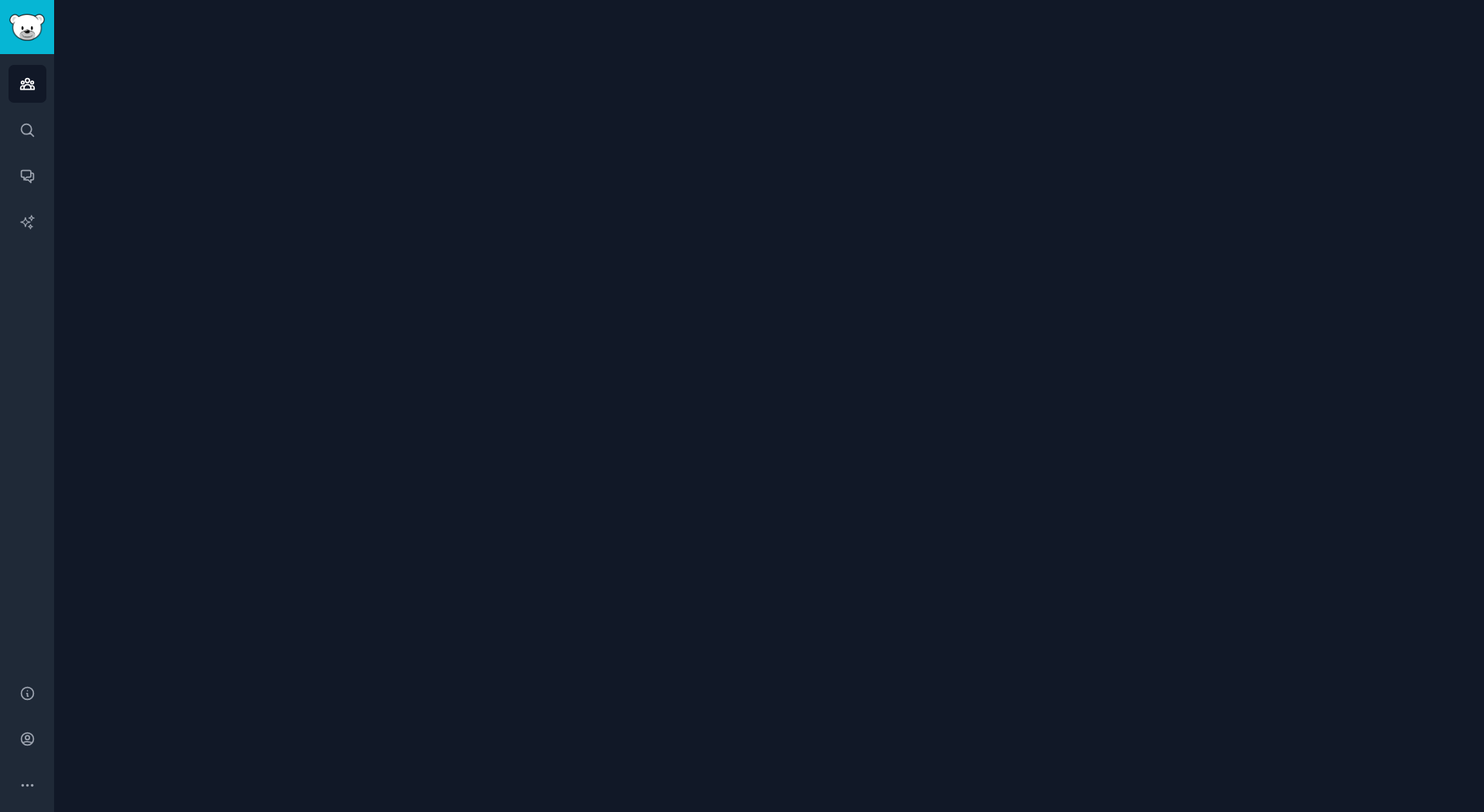
click at [169, 153] on div at bounding box center [769, 406] width 1430 height 812
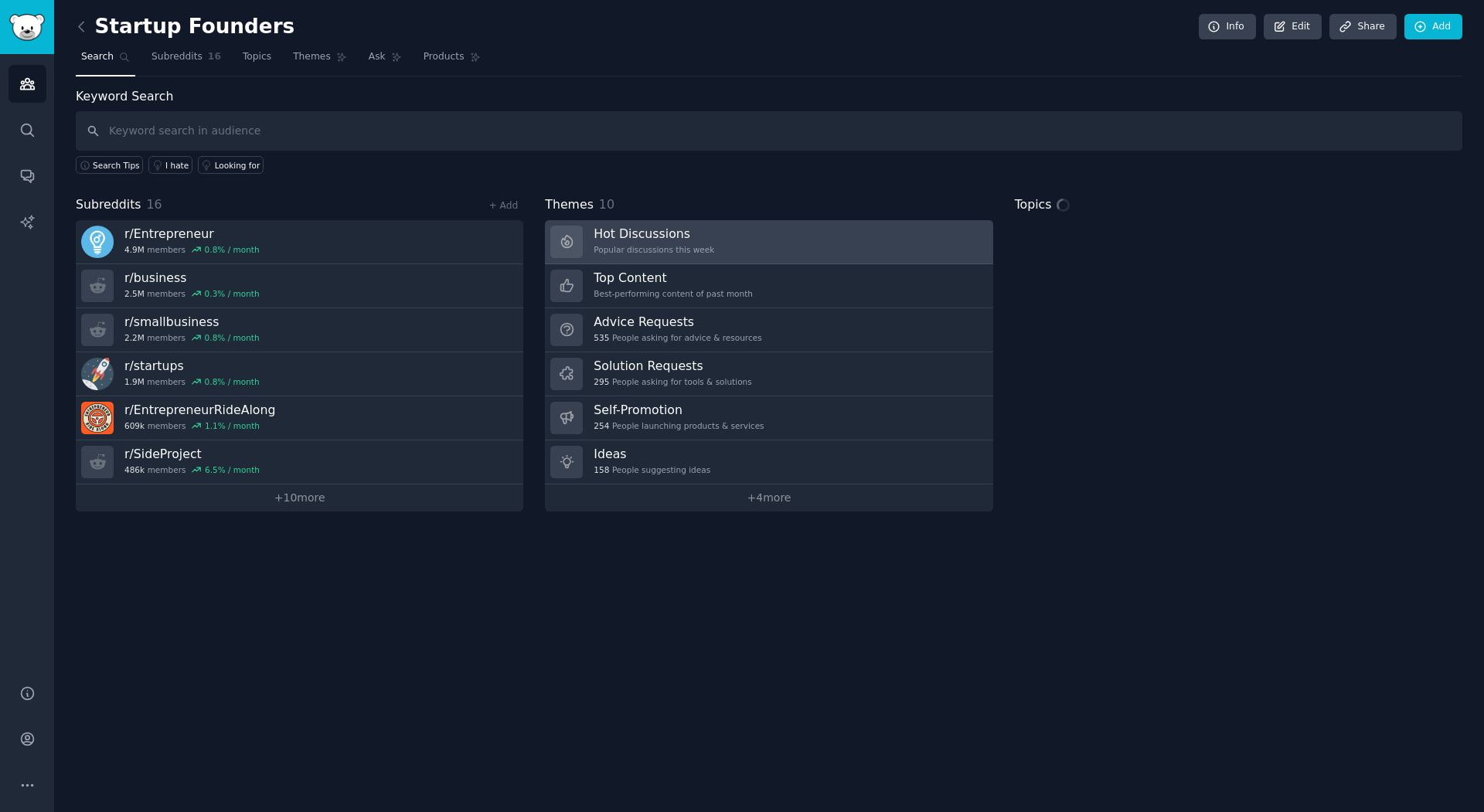
click at [596, 227] on h3 "Hot Discussions" at bounding box center [654, 233] width 121 height 16
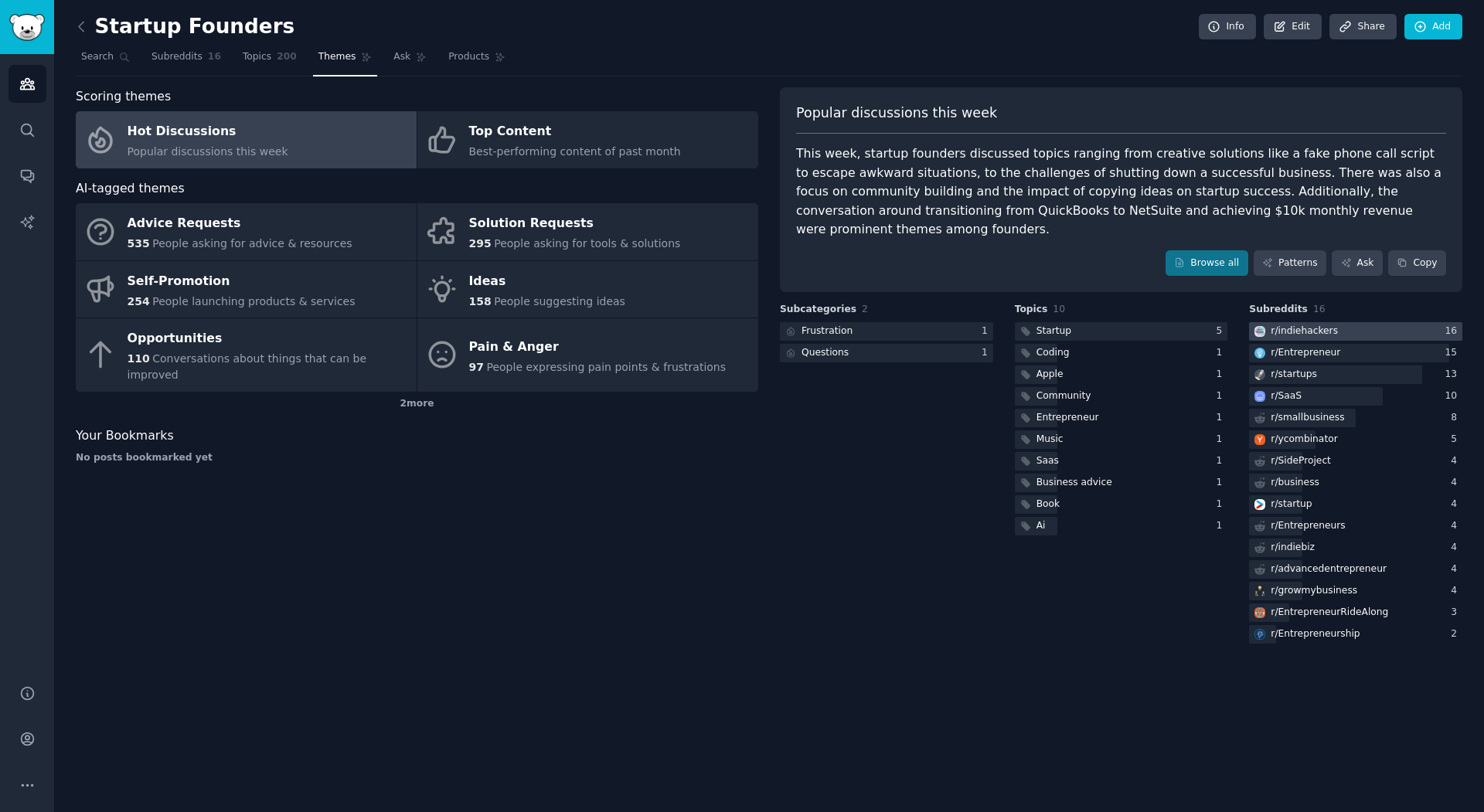
click at [1394, 322] on div at bounding box center [1356, 331] width 214 height 19
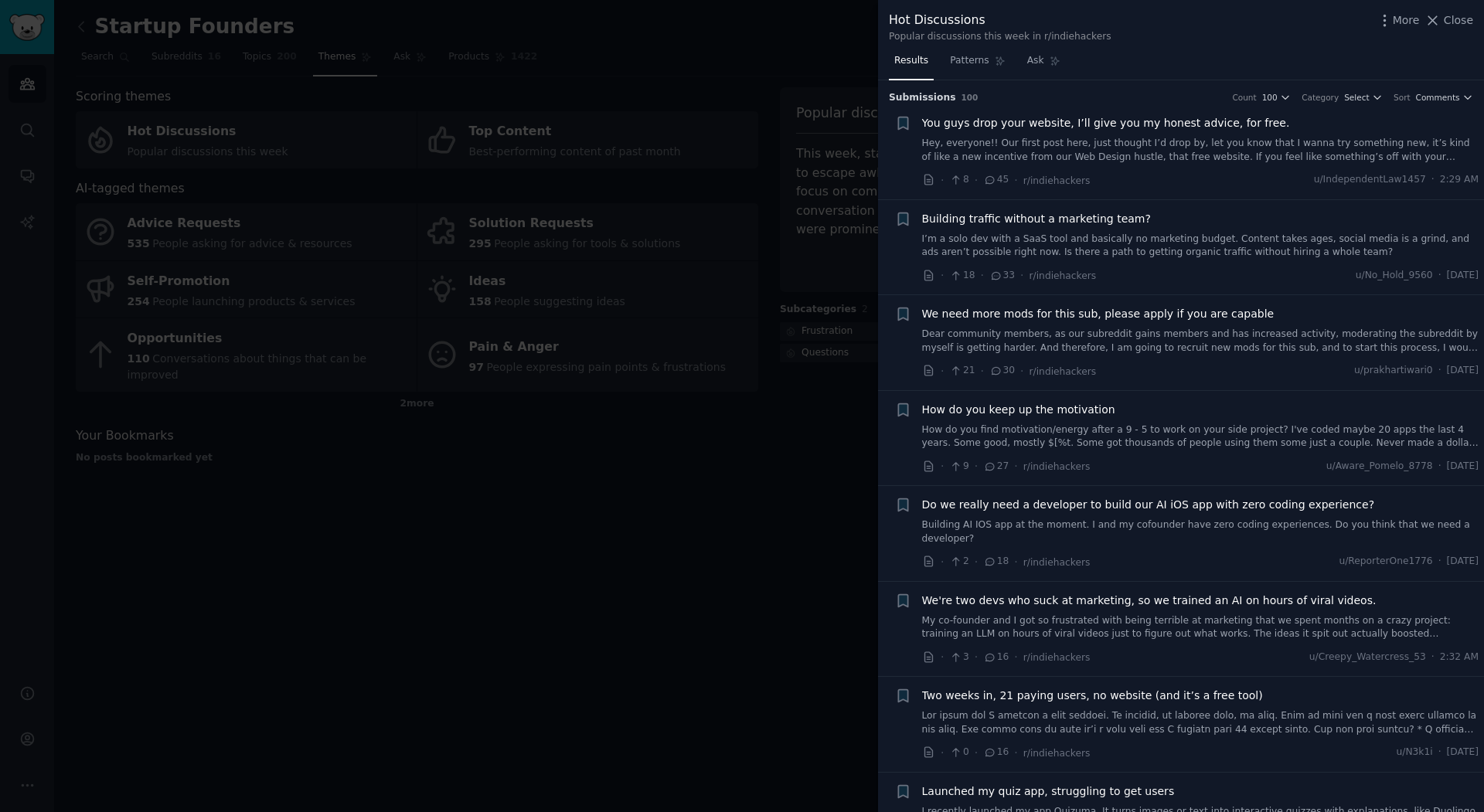
click at [1134, 123] on span "You guys drop your website, I’ll give you my honest advice, for free." at bounding box center [1105, 123] width 368 height 16
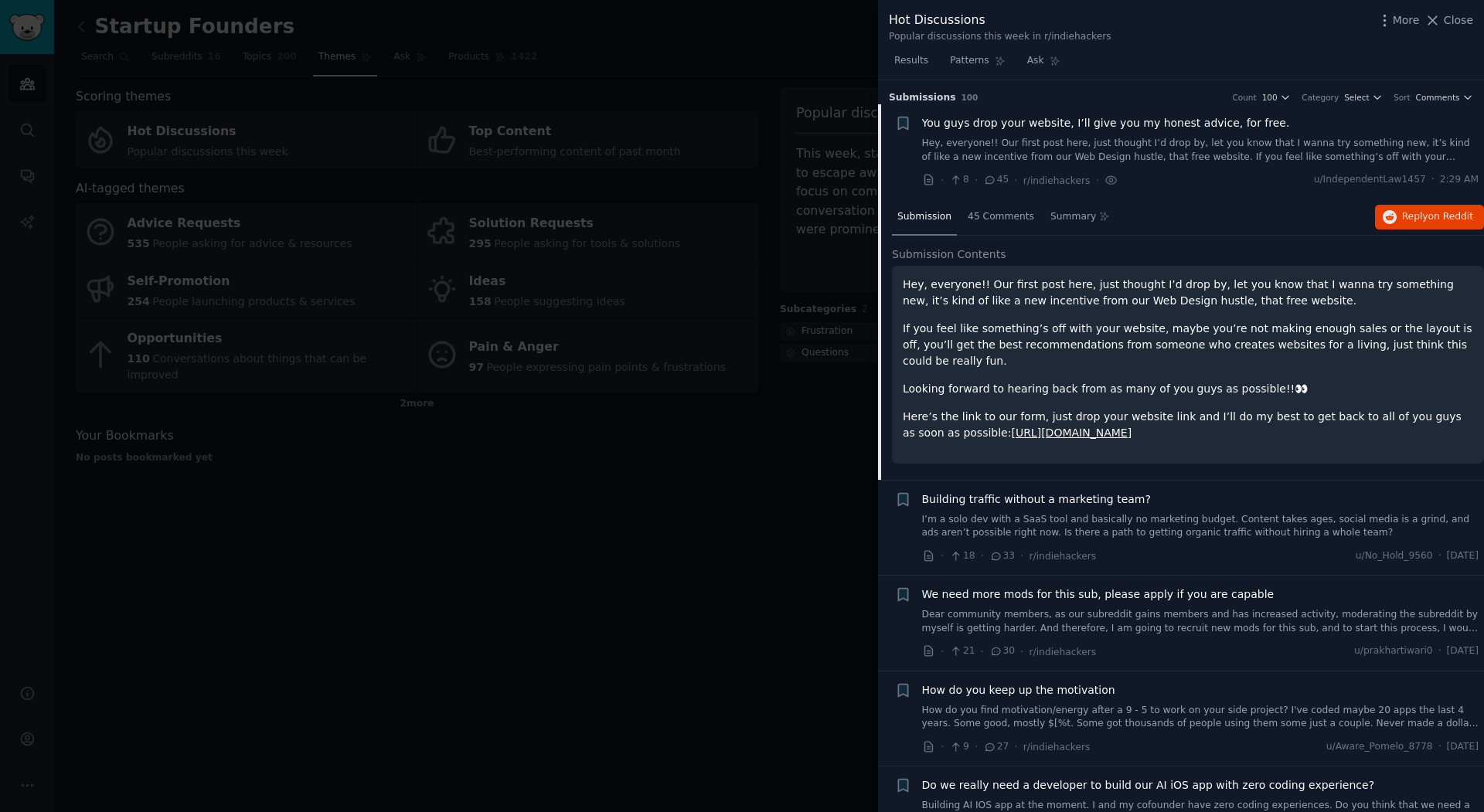
scroll to position [24, 0]
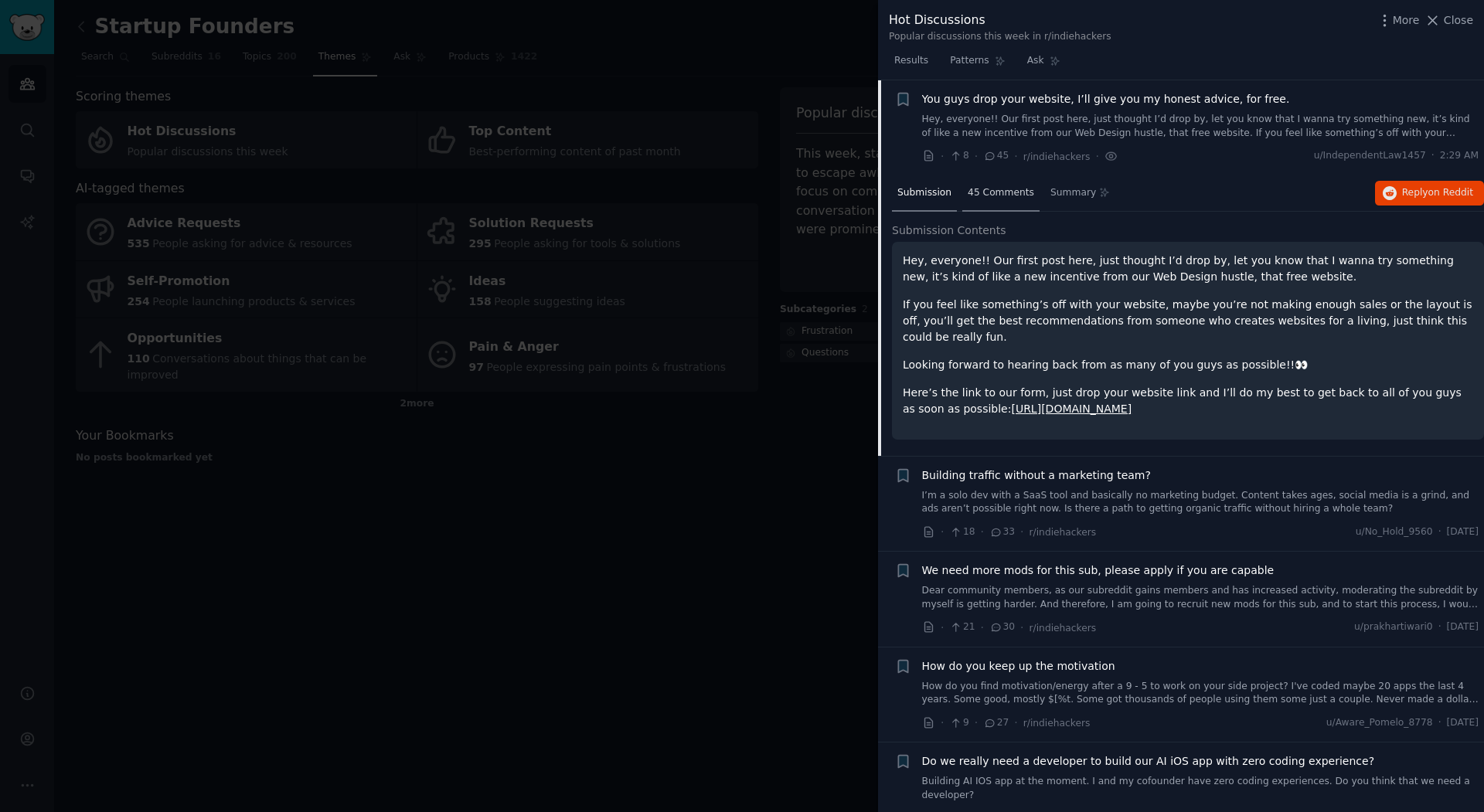
click at [1013, 193] on span "45 Comments" at bounding box center [1001, 193] width 67 height 14
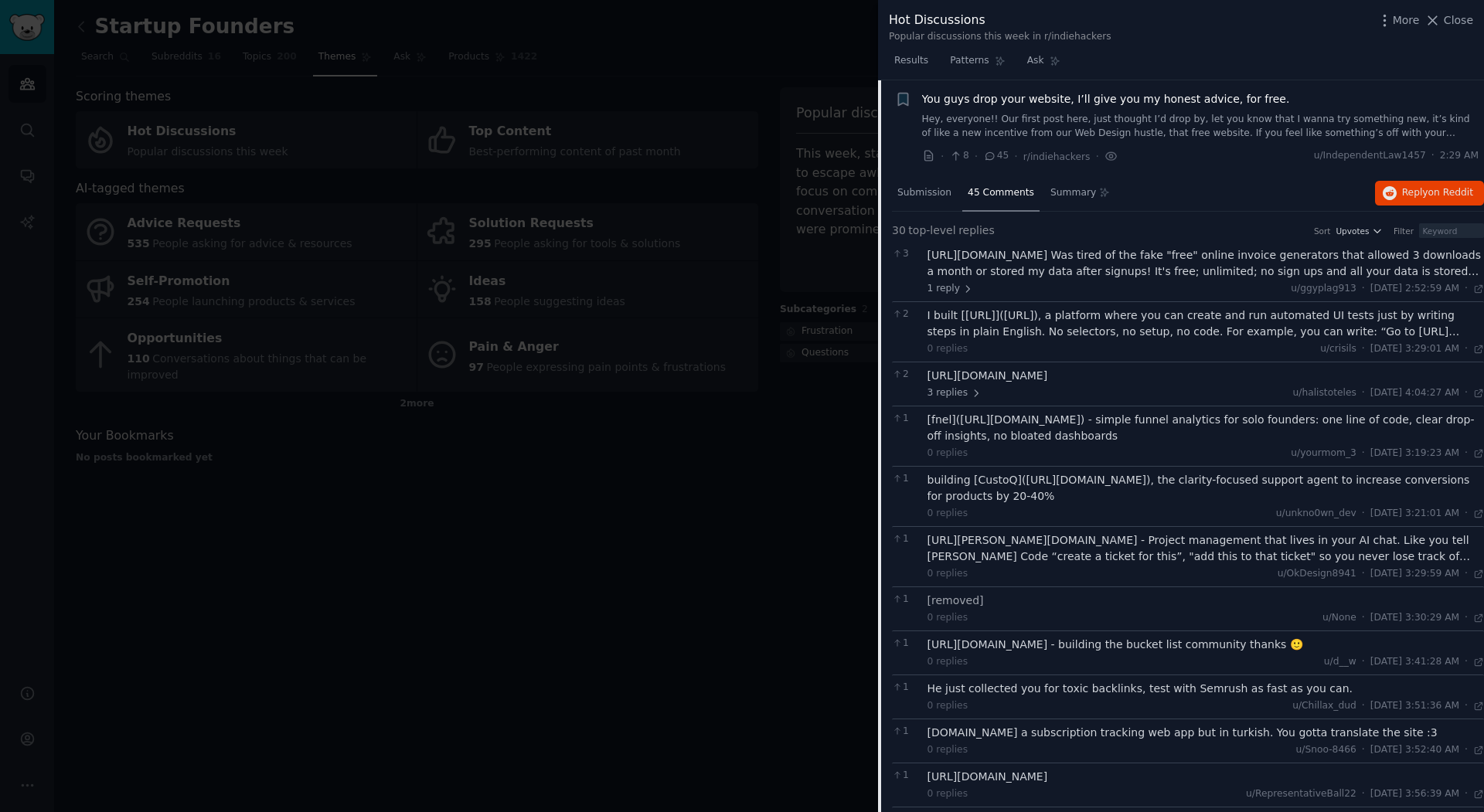
click at [1080, 378] on div "https://dearcomic.com" at bounding box center [1206, 375] width 557 height 16
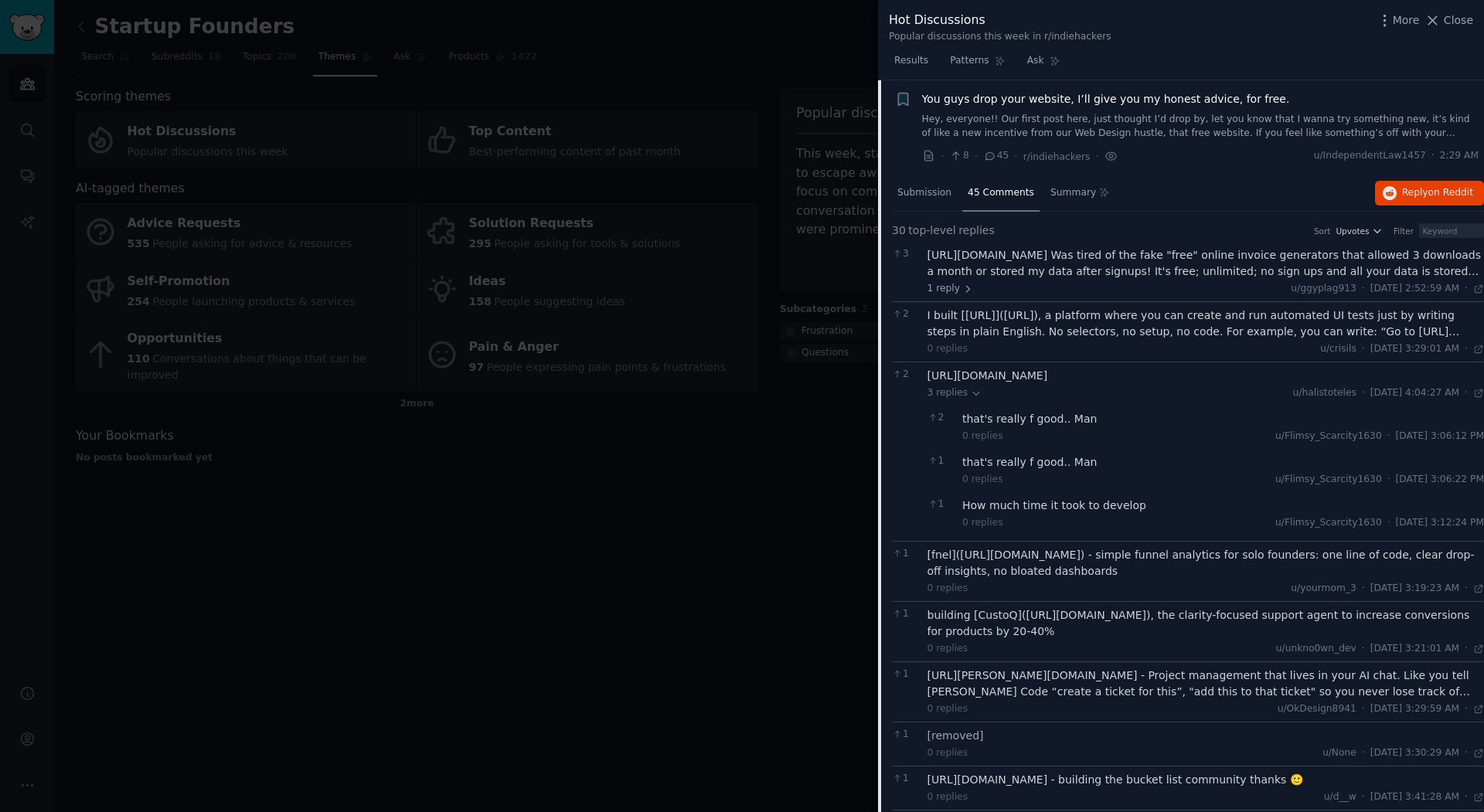
click at [999, 373] on div "https://dearcomic.com" at bounding box center [1206, 375] width 557 height 16
drag, startPoint x: 1047, startPoint y: 372, endPoint x: 927, endPoint y: 376, distance: 120.1
click at [928, 375] on div "https://dearcomic.com" at bounding box center [1206, 375] width 557 height 16
